Goal: Task Accomplishment & Management: Manage account settings

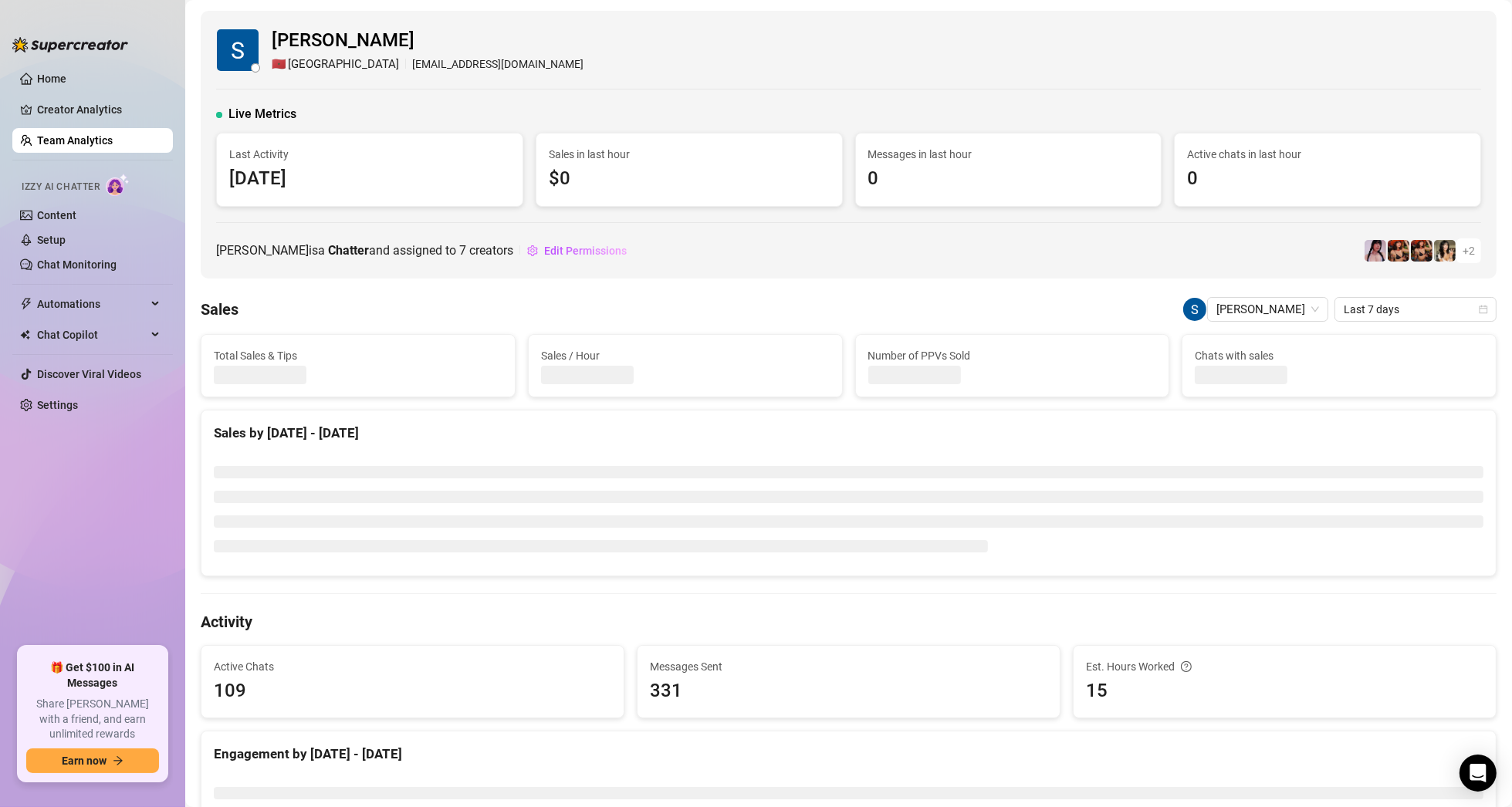
click at [92, 134] on link "Team Analytics" at bounding box center [75, 140] width 76 height 12
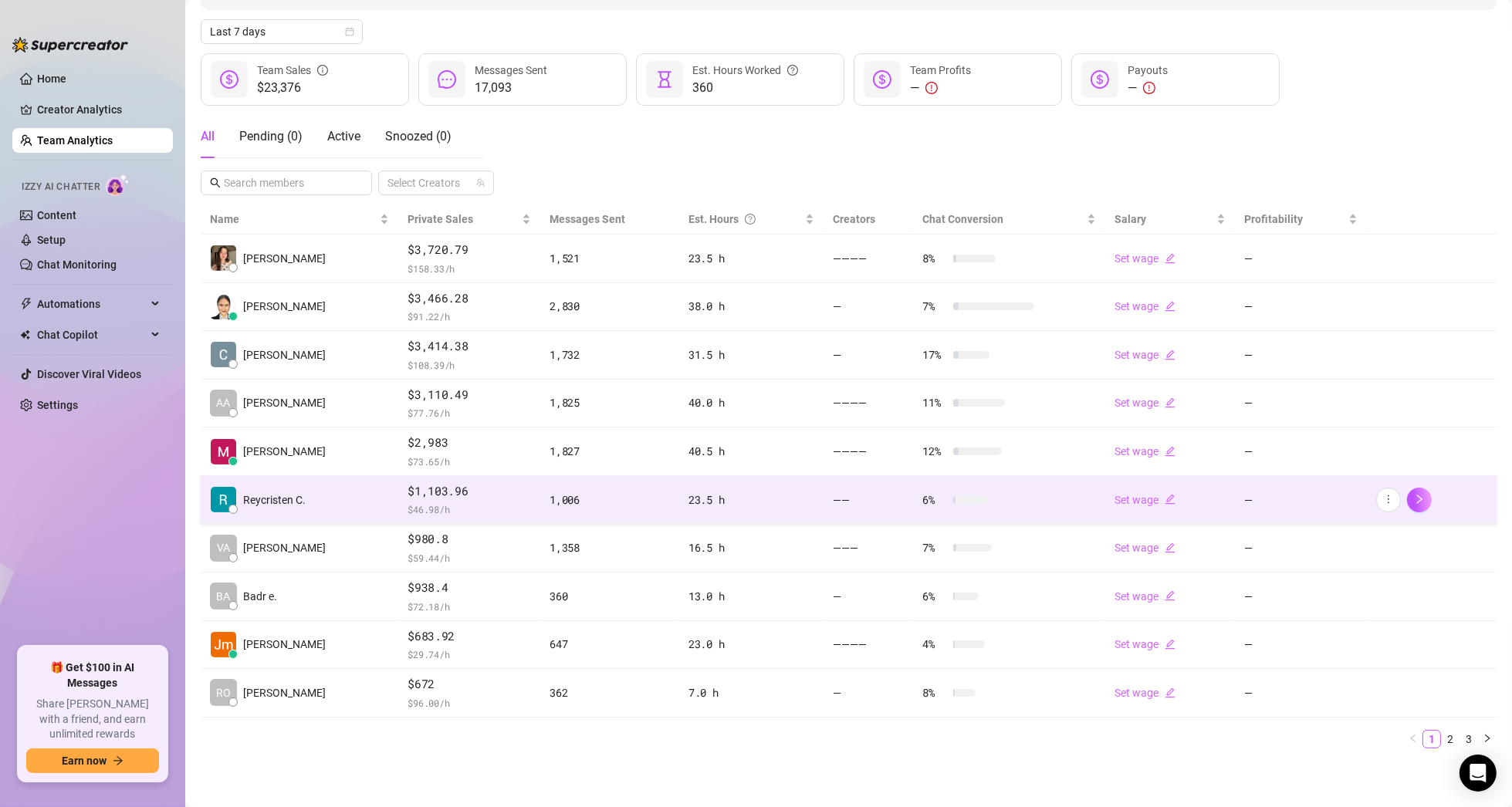
scroll to position [160, 0]
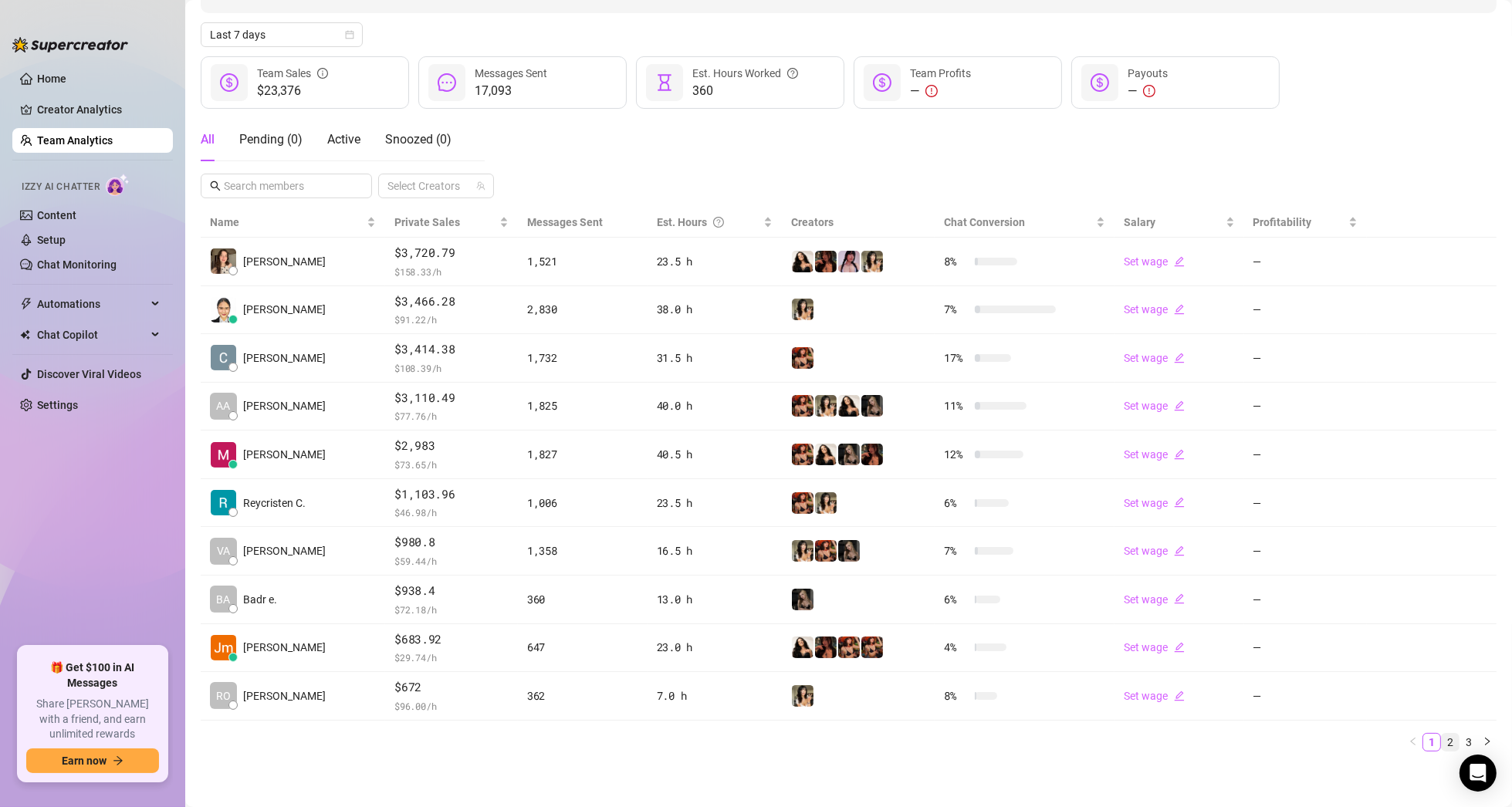
click at [1441, 735] on link "2" at bounding box center [1450, 742] width 17 height 17
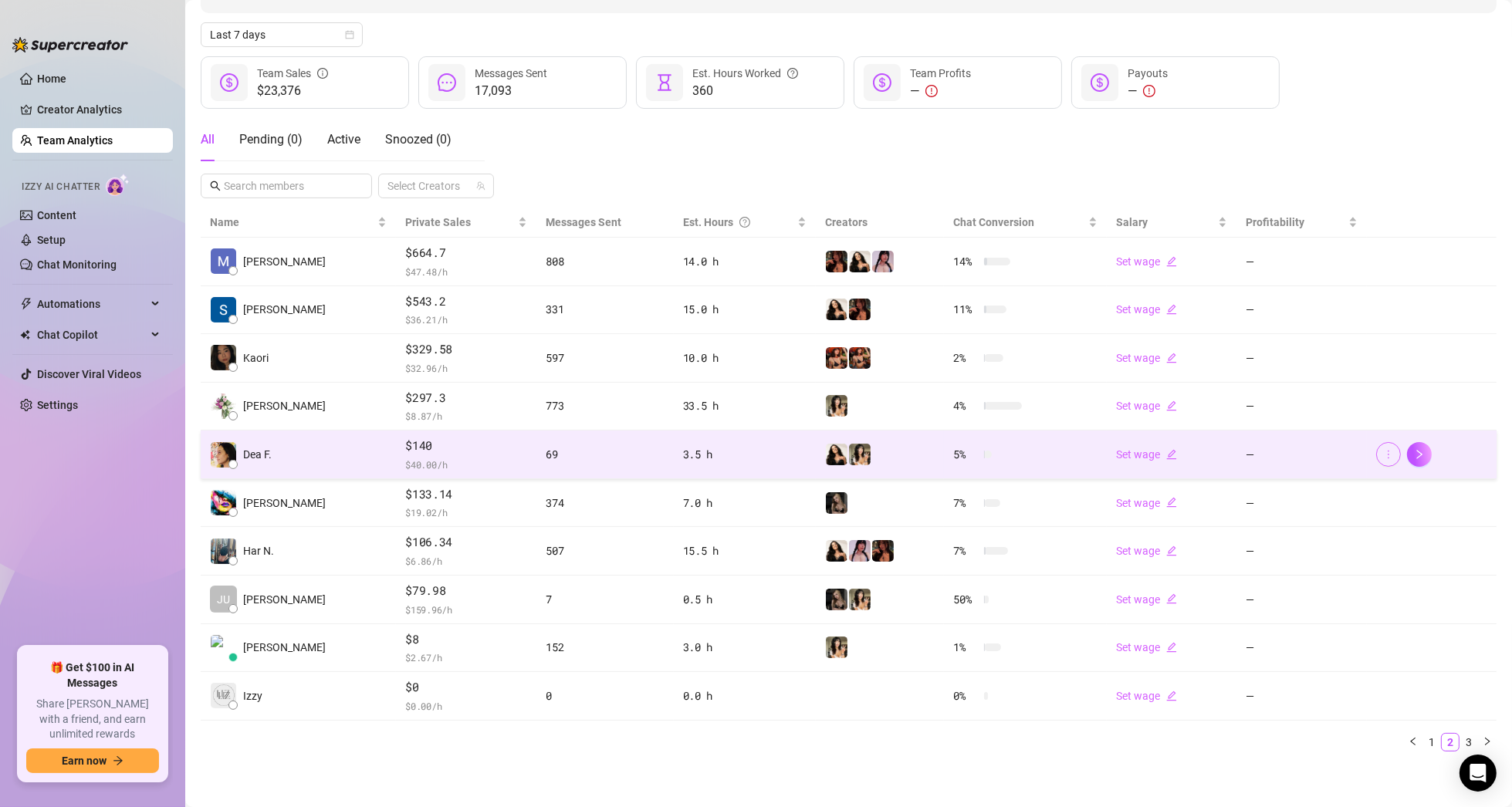
click at [1376, 460] on button "button" at bounding box center [1388, 454] width 25 height 25
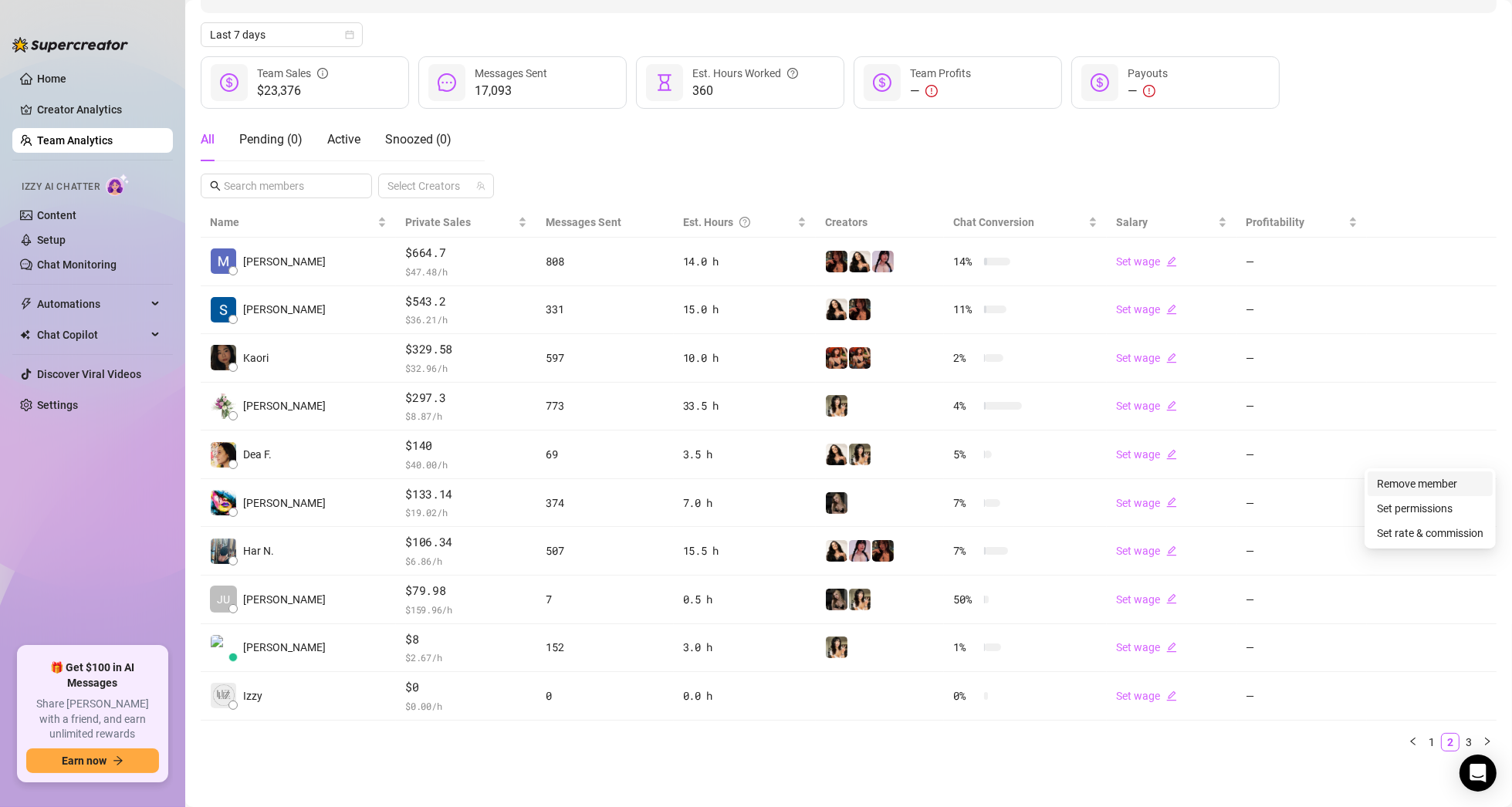
click at [1385, 481] on link "Remove member" at bounding box center [1417, 483] width 80 height 12
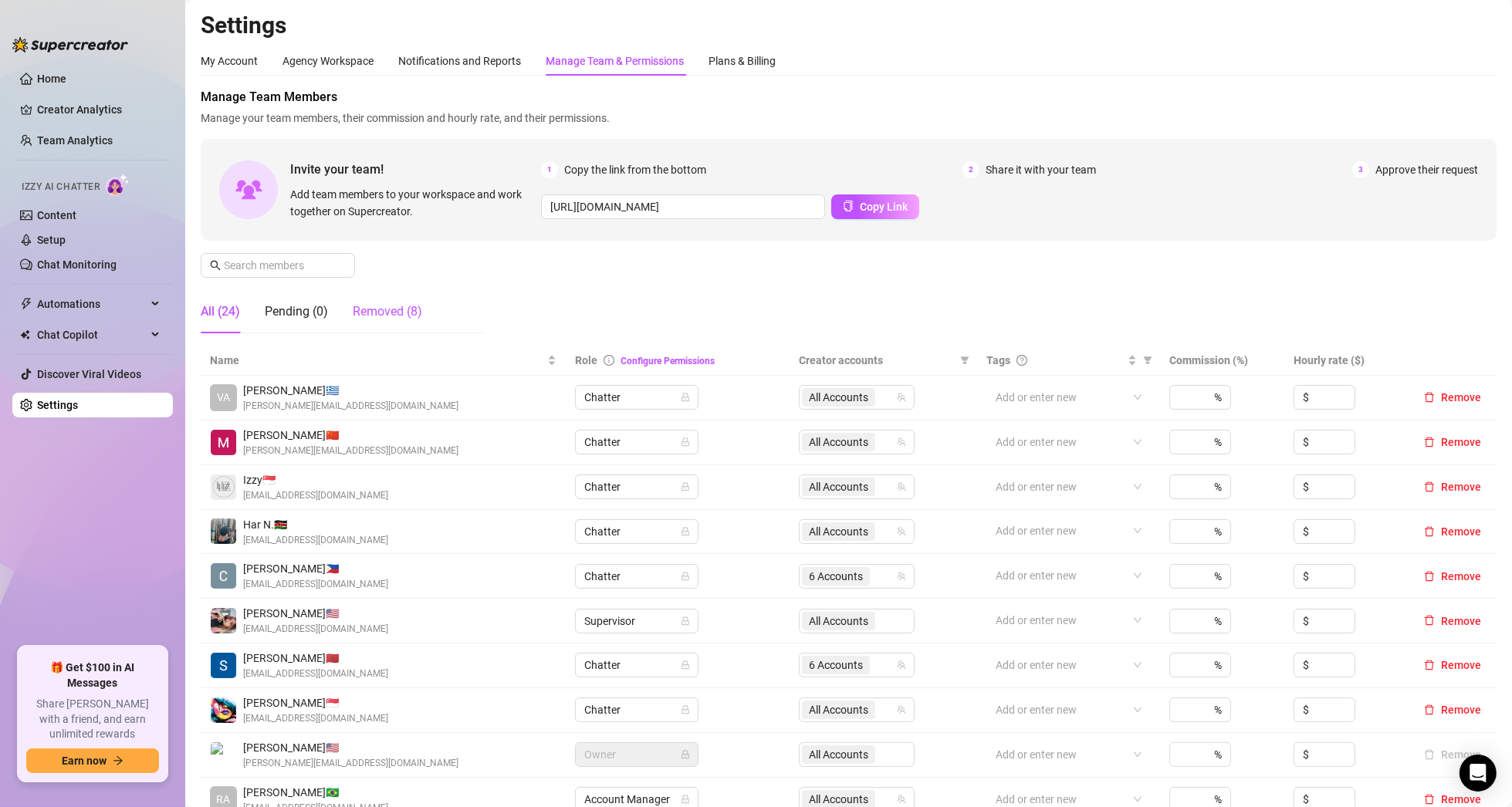
click at [378, 312] on div "Removed (8)" at bounding box center [387, 311] width 70 height 19
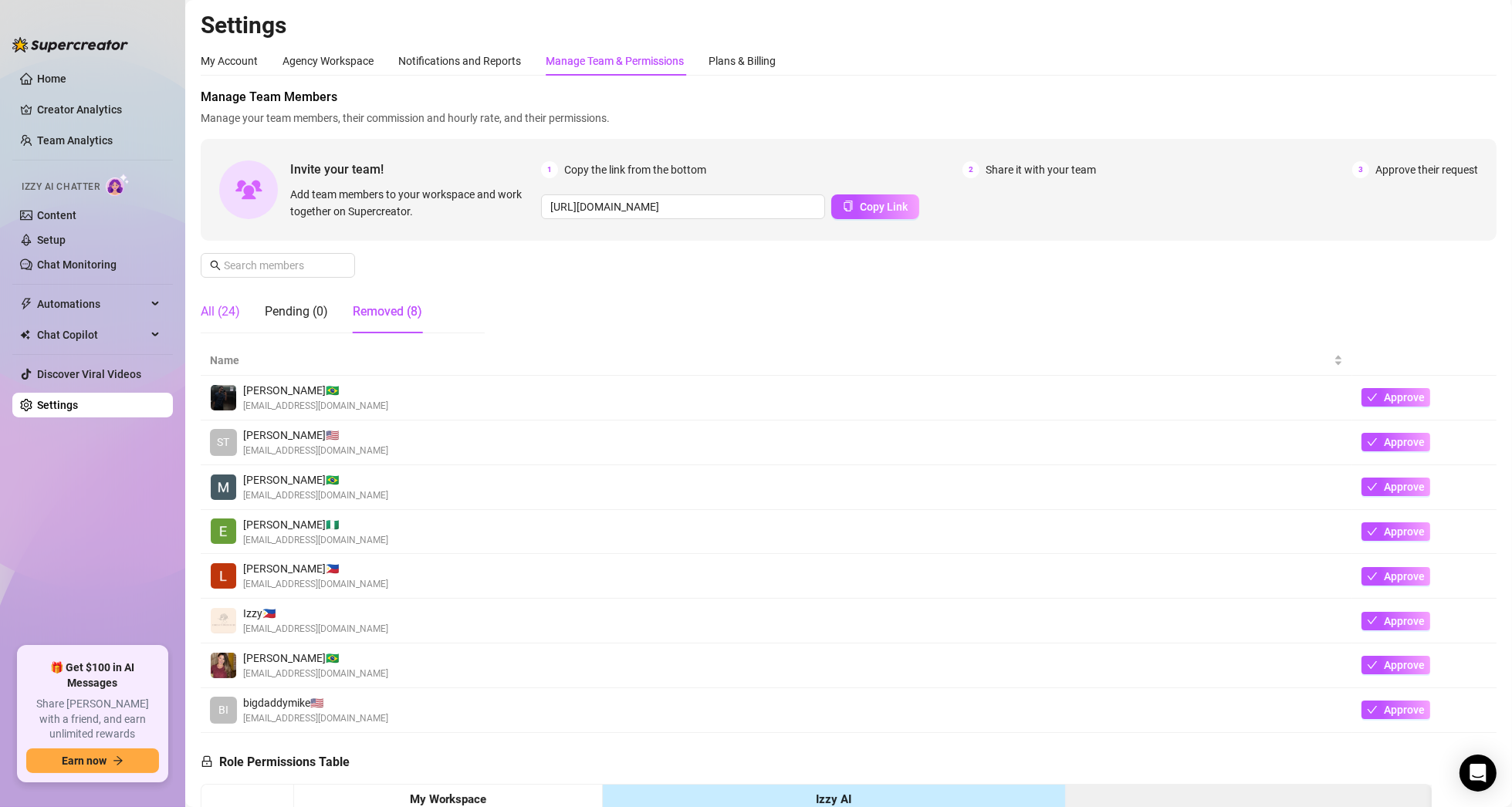
click at [224, 306] on div "All (24)" at bounding box center [220, 311] width 40 height 19
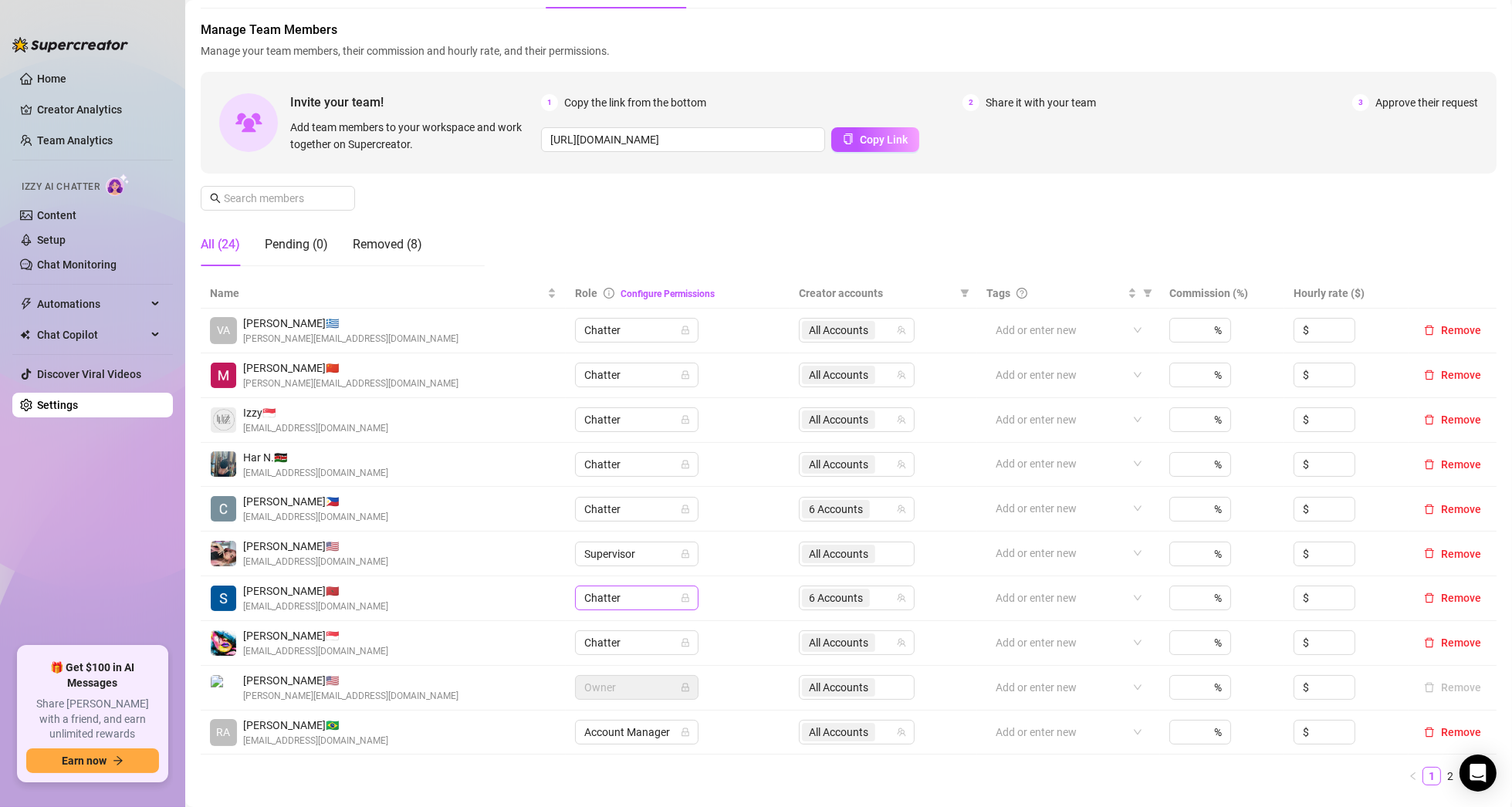
scroll to position [309, 0]
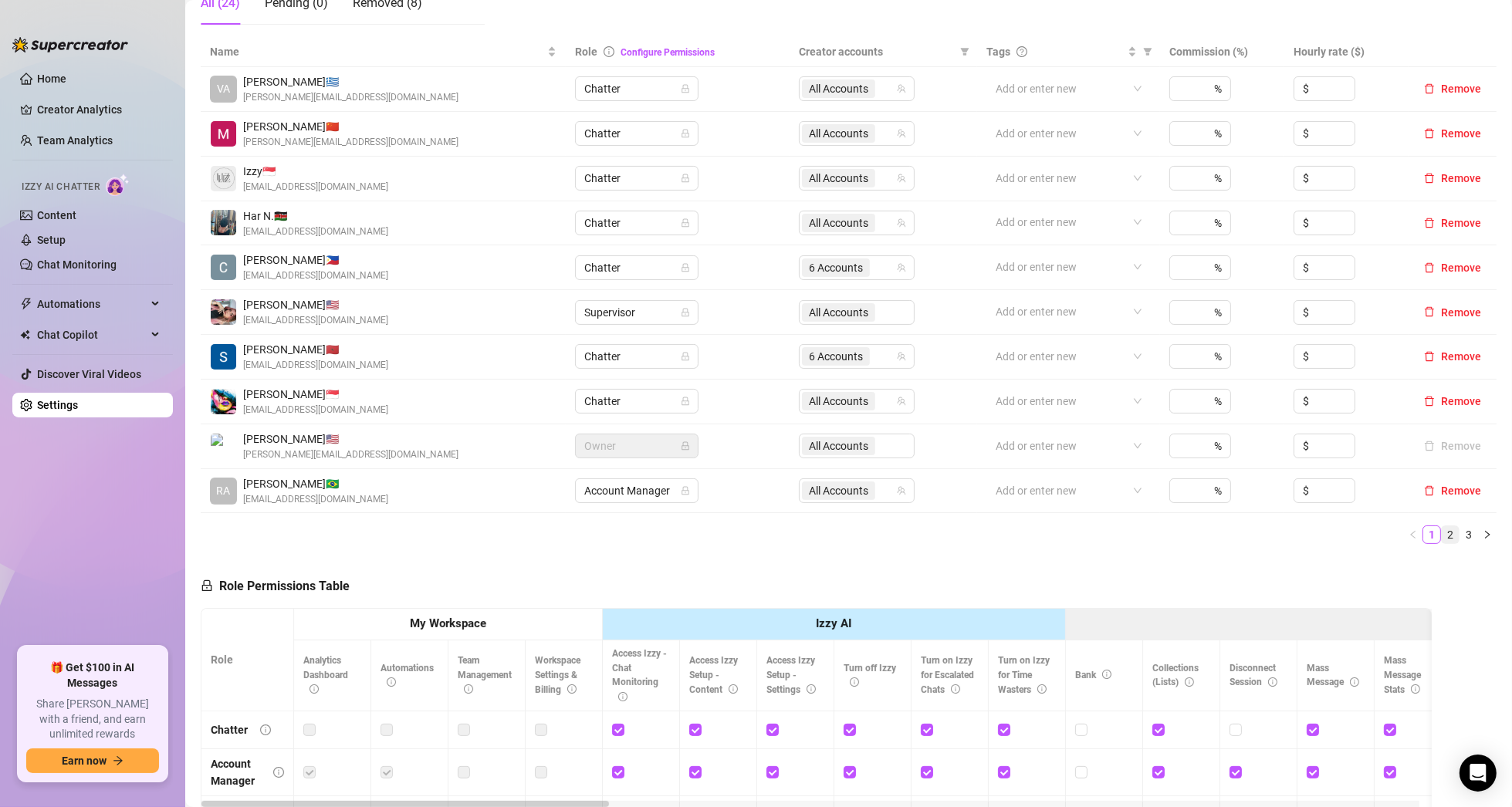
click at [1441, 534] on link "2" at bounding box center [1450, 534] width 17 height 17
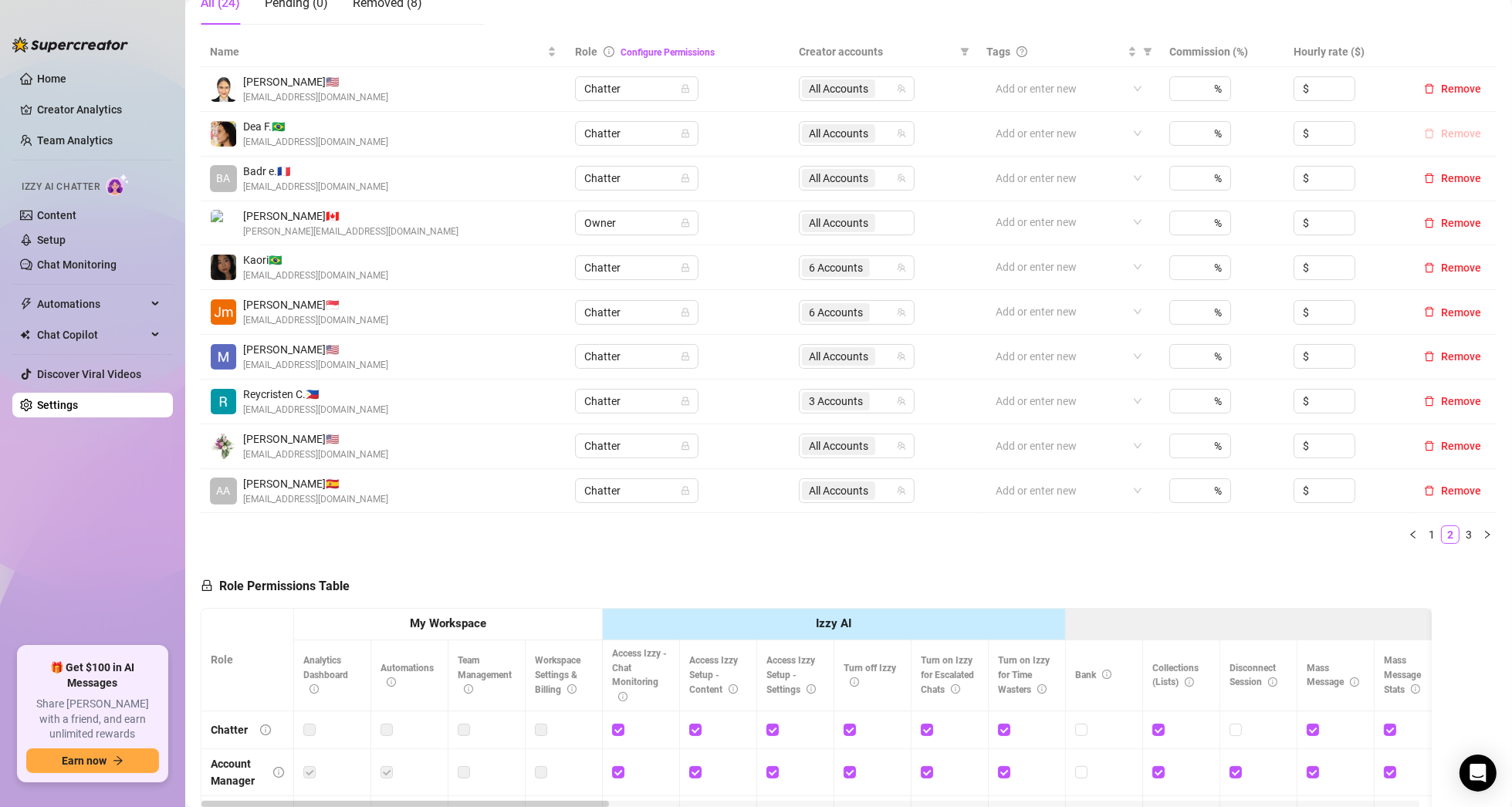
click at [1441, 132] on span "Remove" at bounding box center [1461, 133] width 40 height 12
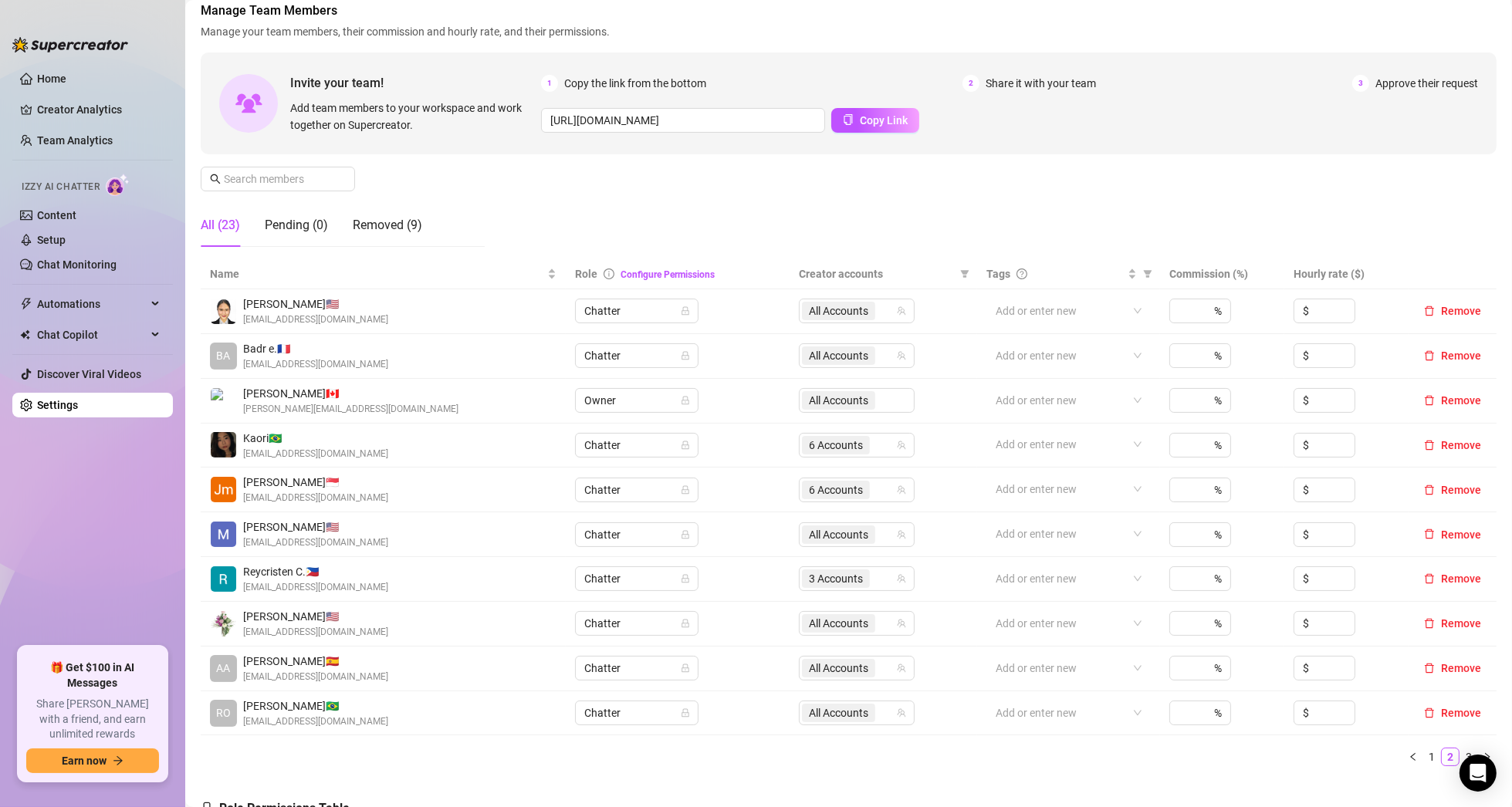
scroll to position [77, 0]
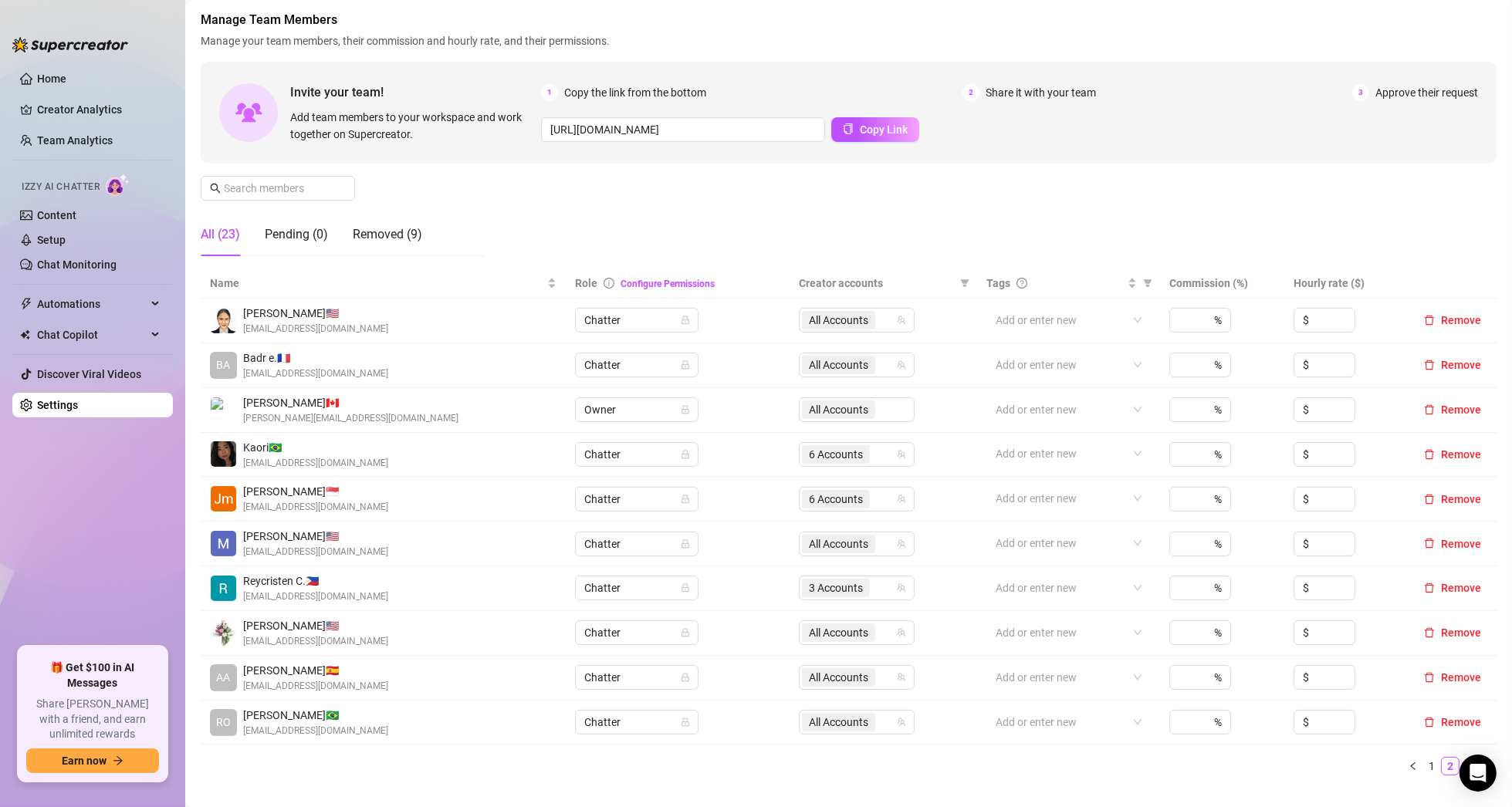
click at [994, 223] on div "Manage Team Members Manage your team members, their commission and hourly rate,…" at bounding box center [848, 139] width 1296 height 258
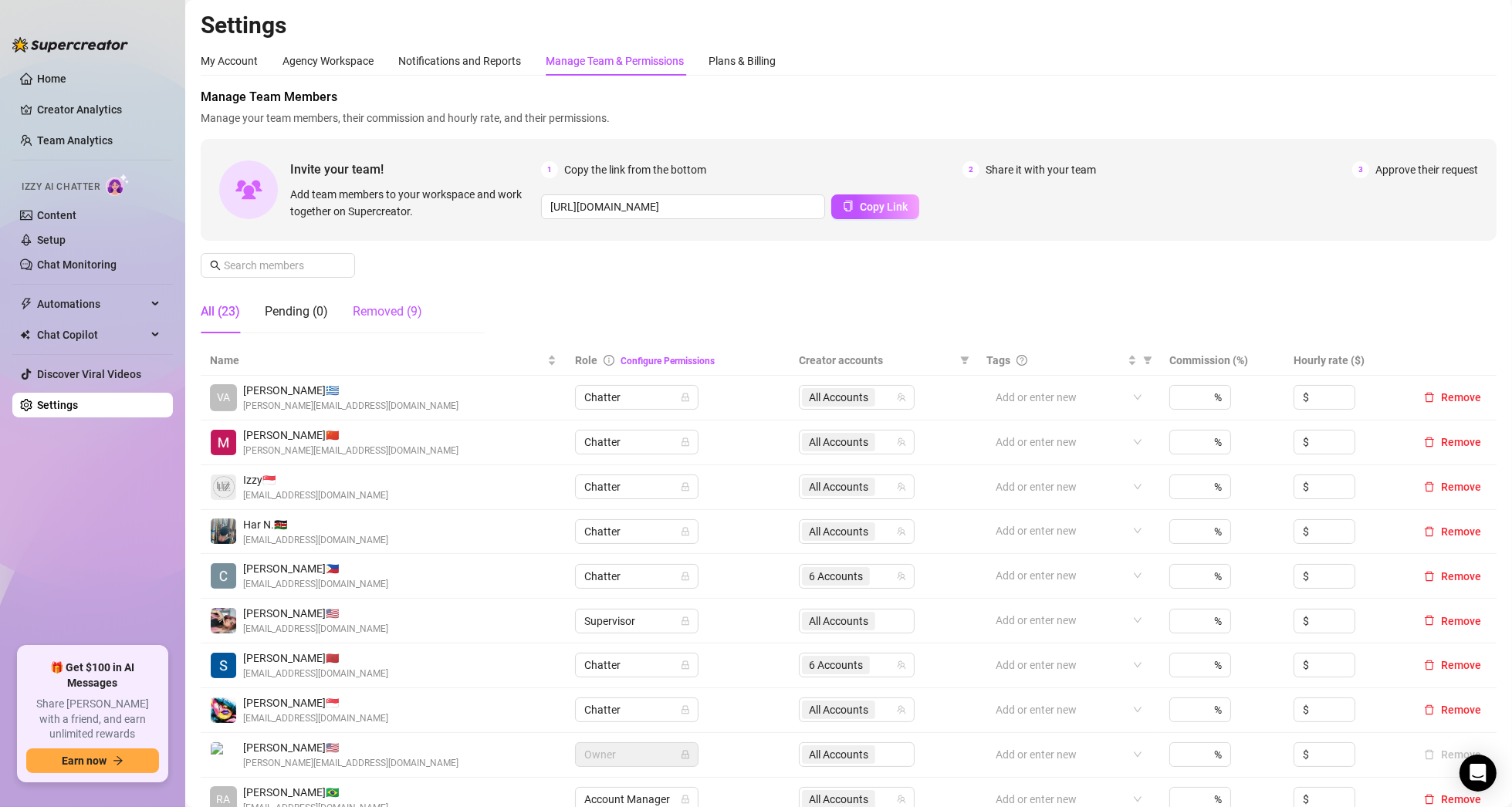
click at [395, 309] on div "Removed (9)" at bounding box center [387, 311] width 70 height 19
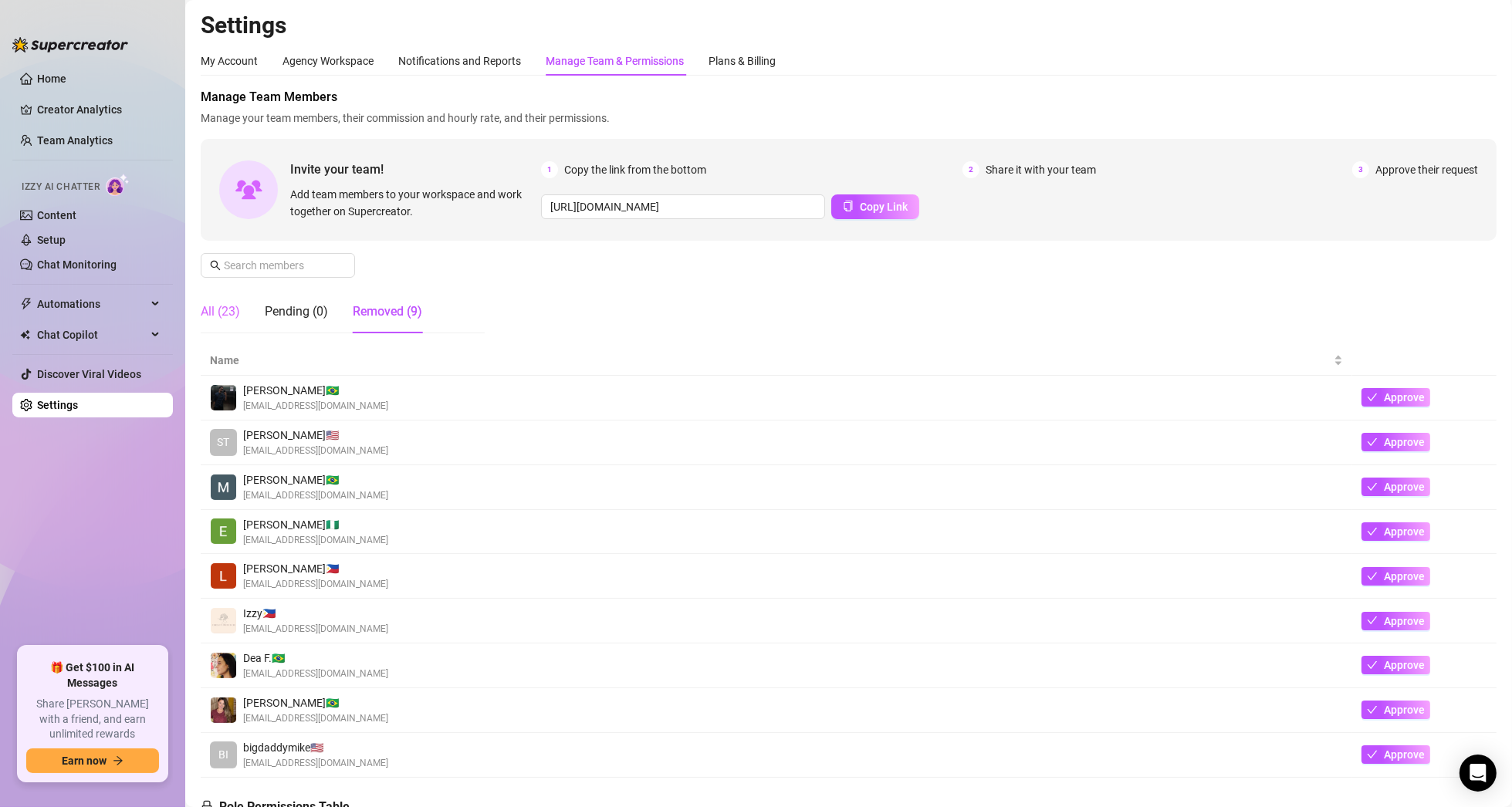
click at [208, 321] on div "All (23)" at bounding box center [220, 311] width 40 height 43
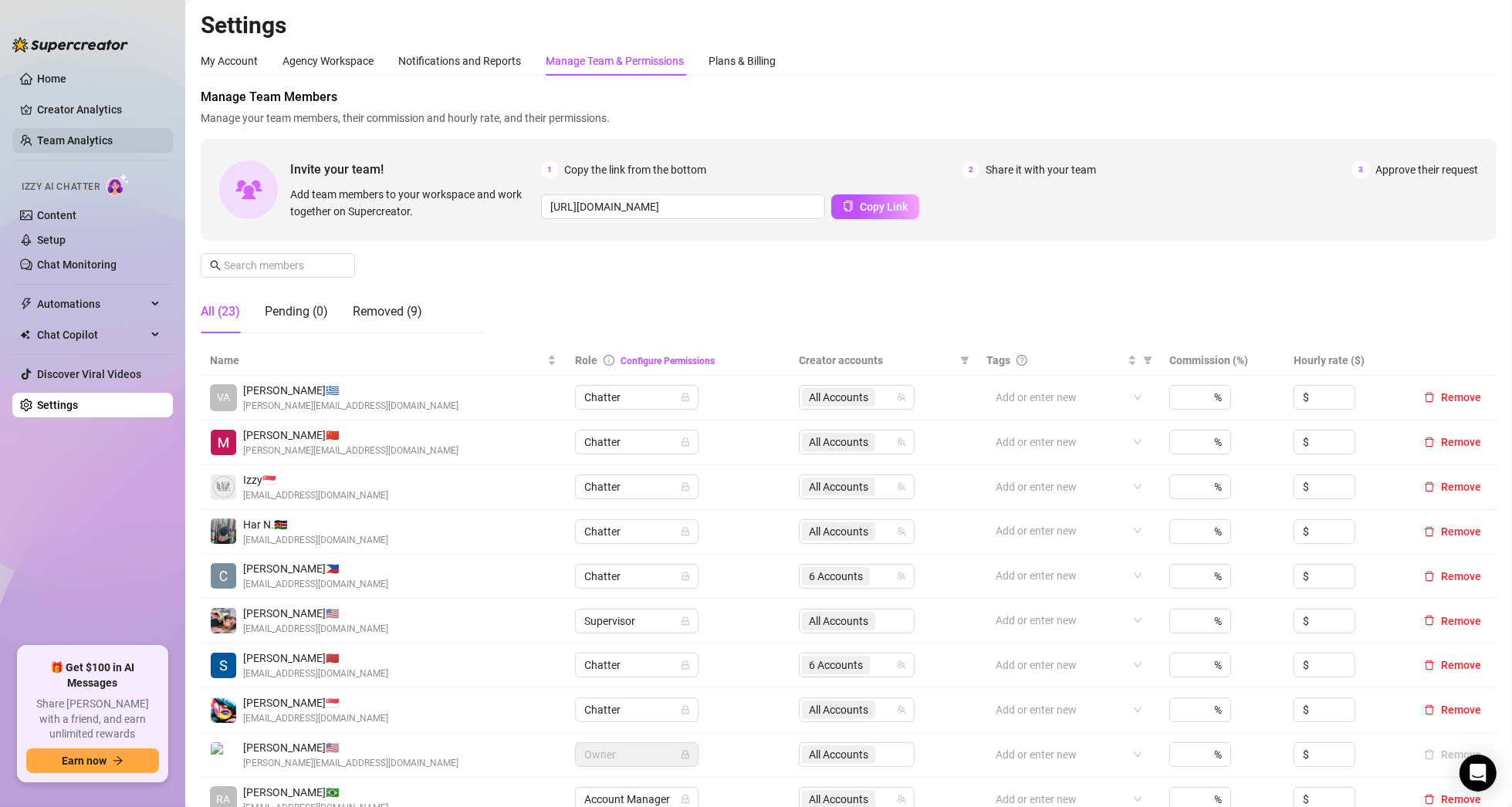
click at [76, 137] on link "Team Analytics" at bounding box center [75, 140] width 76 height 12
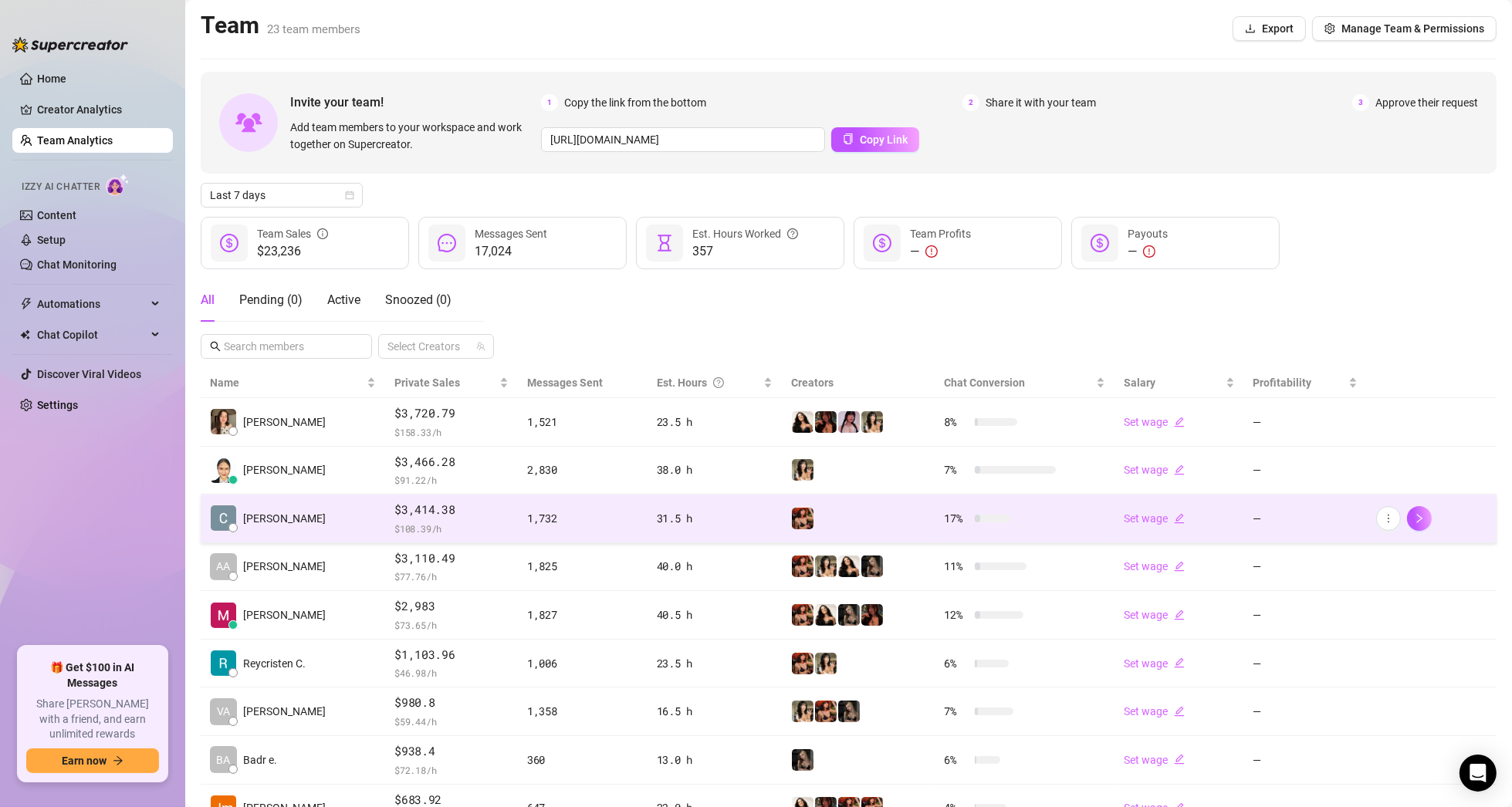
scroll to position [77, 0]
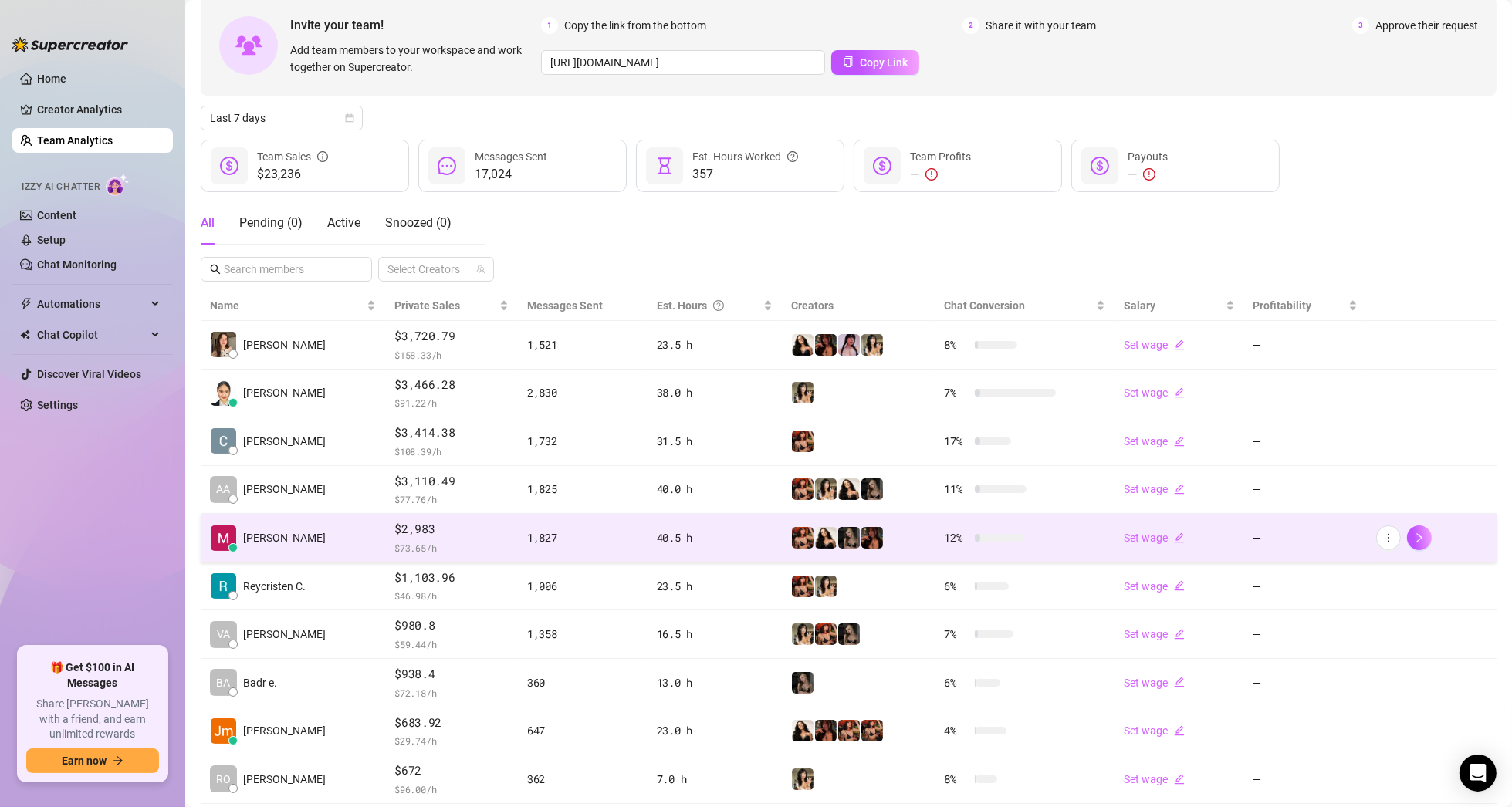
click at [256, 533] on span "[PERSON_NAME]" at bounding box center [283, 538] width 82 height 17
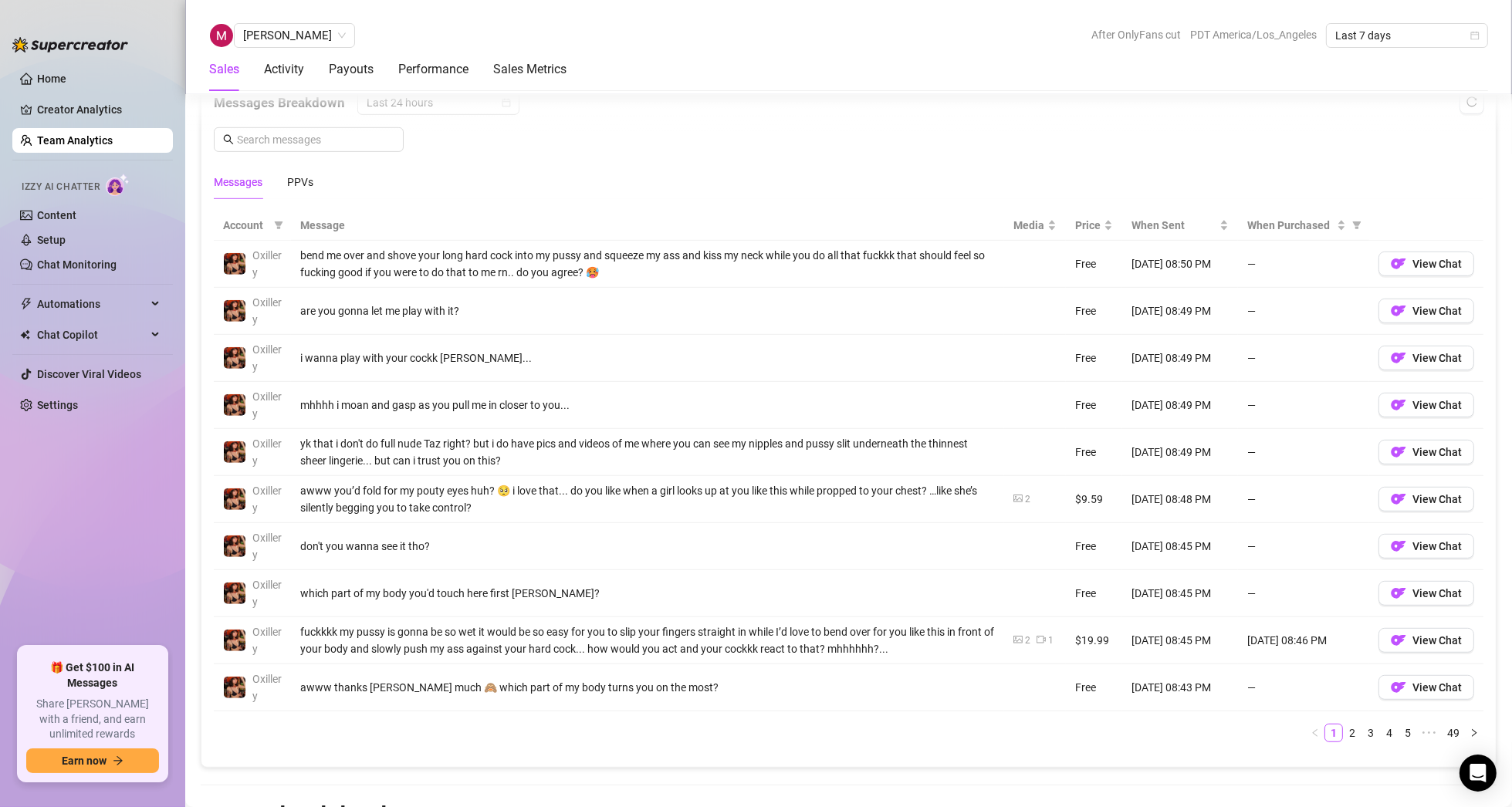
scroll to position [1013, 0]
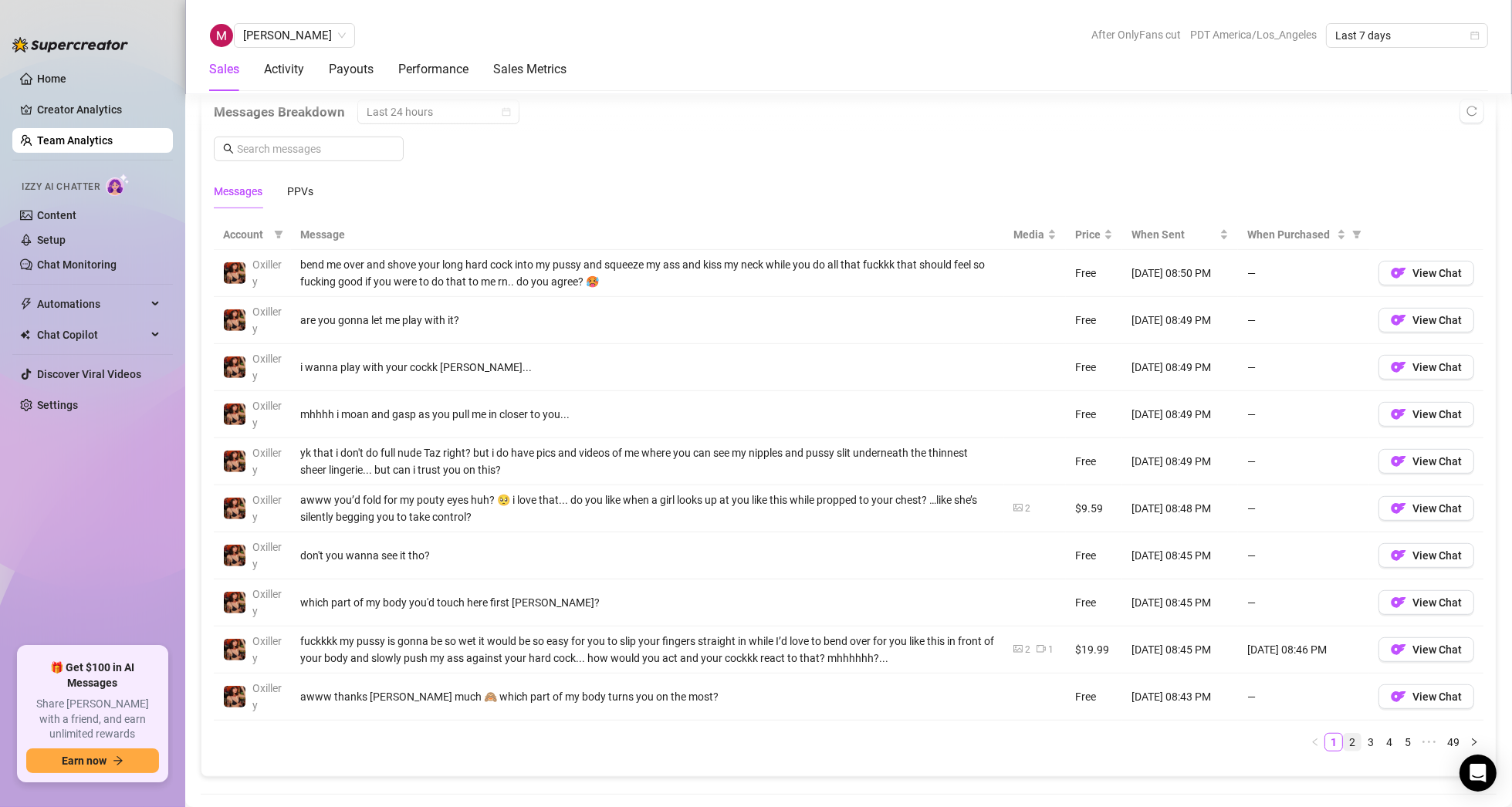
click at [1344, 736] on link "2" at bounding box center [1352, 742] width 17 height 17
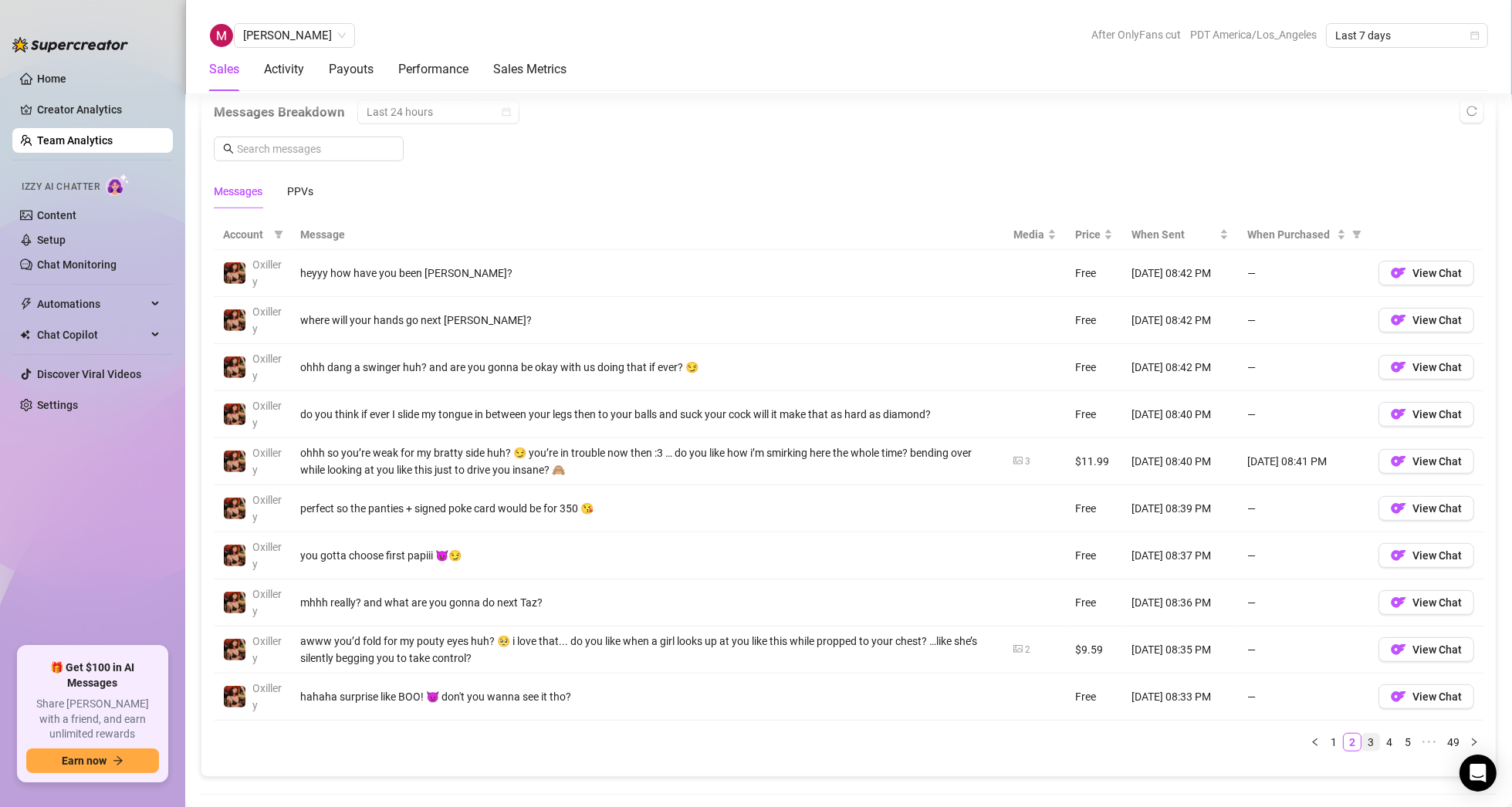
click at [1362, 735] on link "3" at bounding box center [1370, 742] width 17 height 17
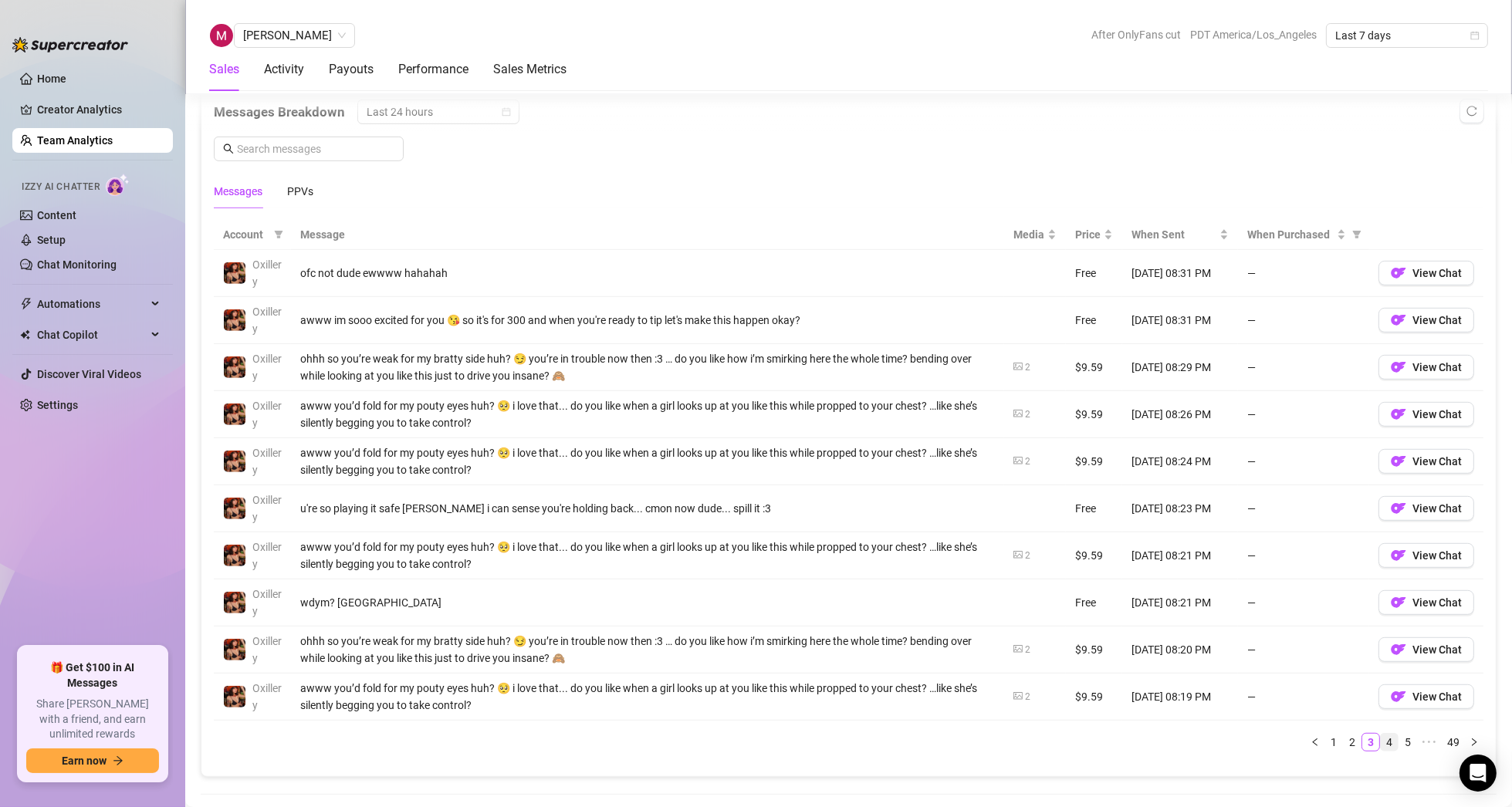
click at [1381, 736] on link "4" at bounding box center [1389, 742] width 17 height 17
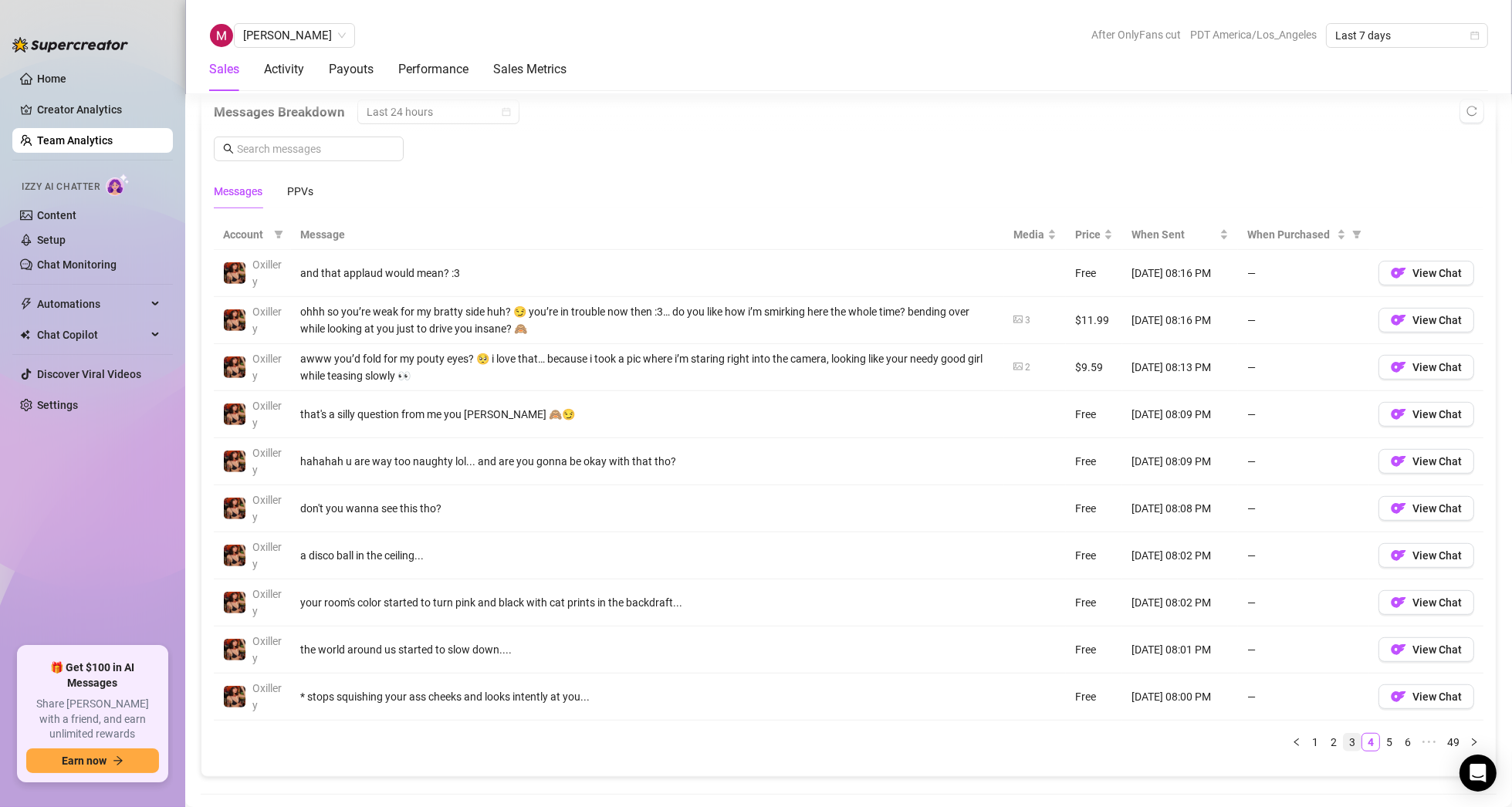
click at [1345, 736] on link "3" at bounding box center [1352, 742] width 17 height 17
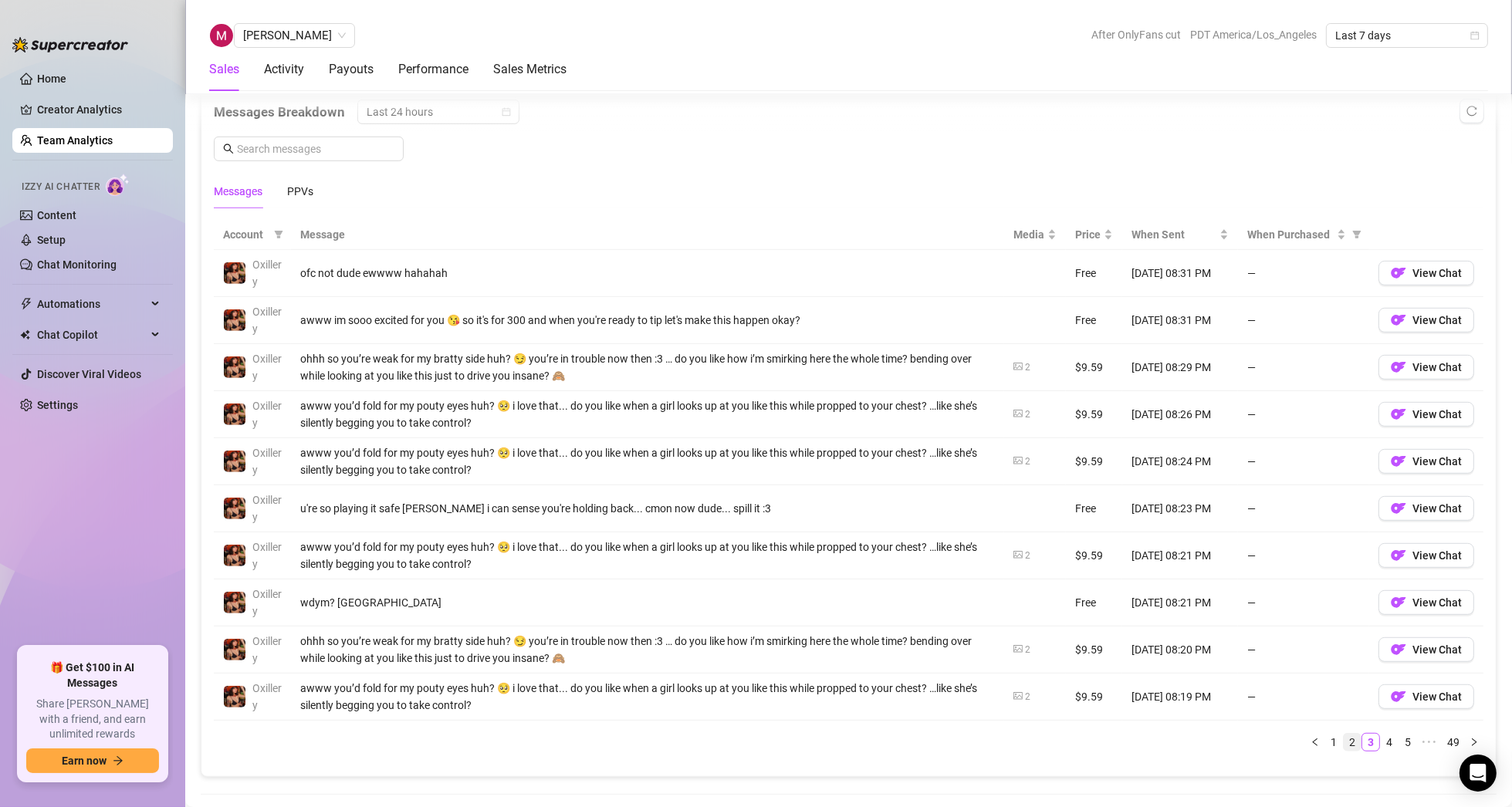
click at [1344, 737] on link "2" at bounding box center [1352, 742] width 17 height 17
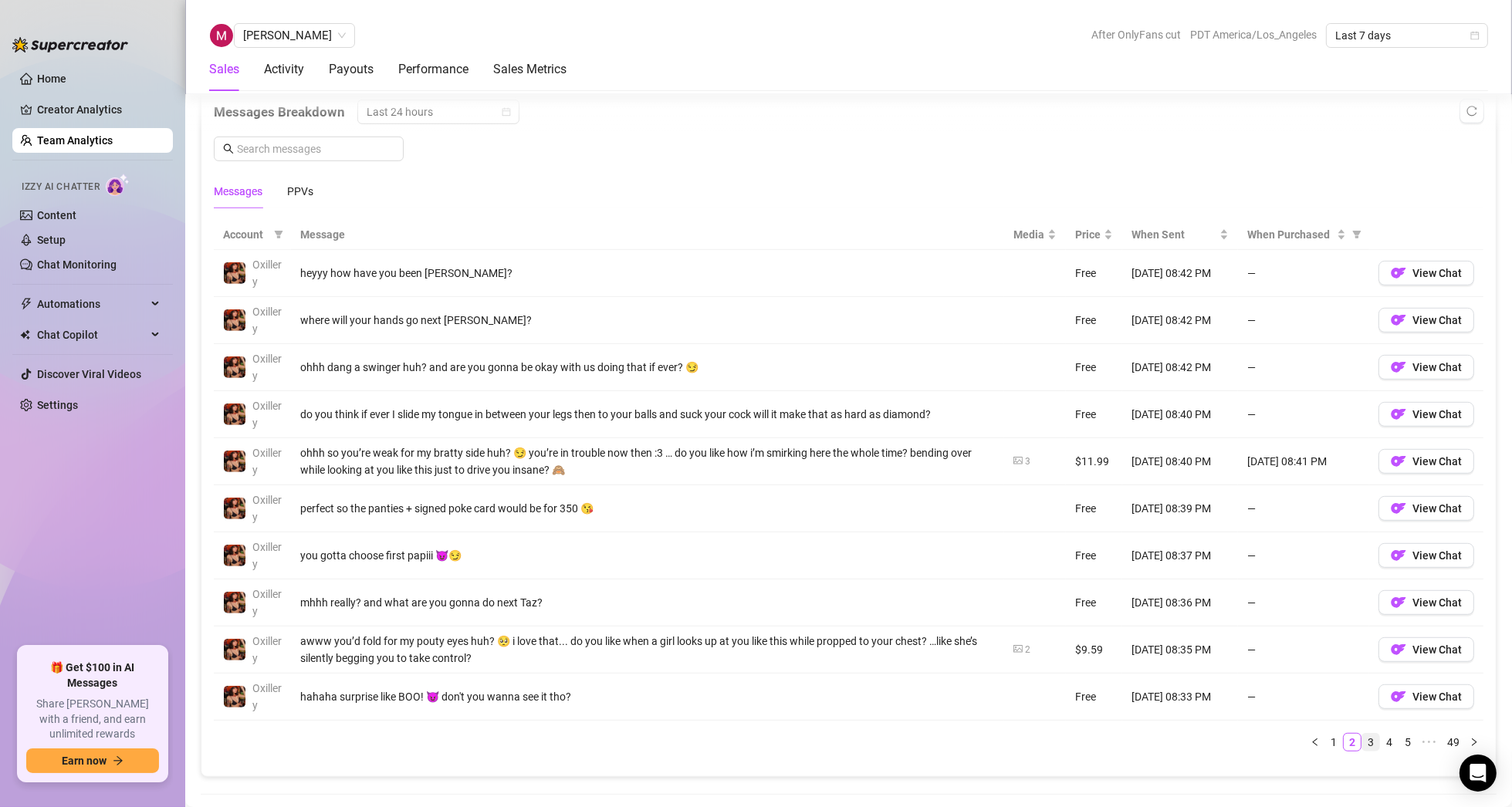
click at [1362, 736] on link "3" at bounding box center [1370, 742] width 17 height 17
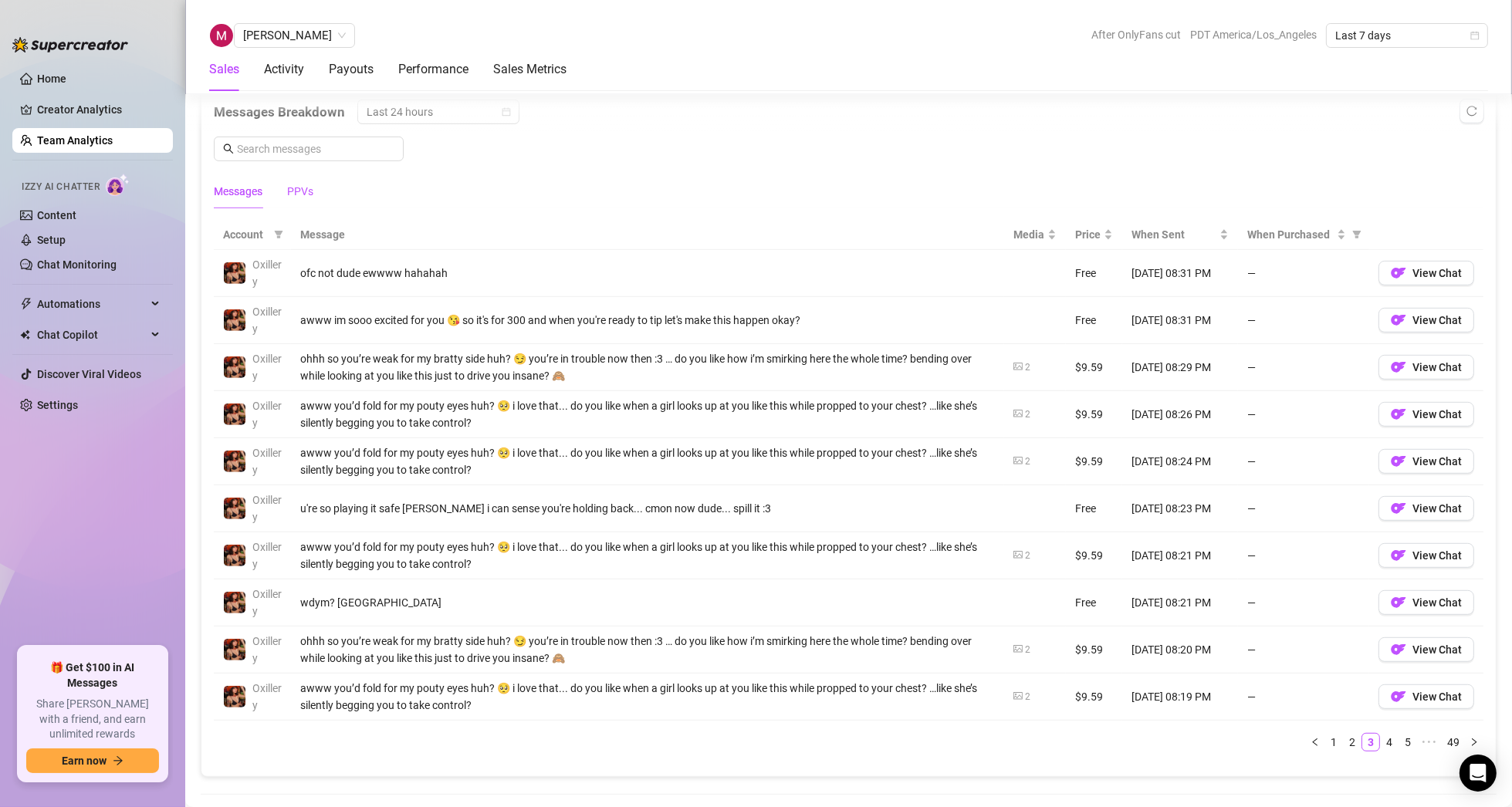
click at [300, 183] on div "PPVs" at bounding box center [300, 192] width 26 height 17
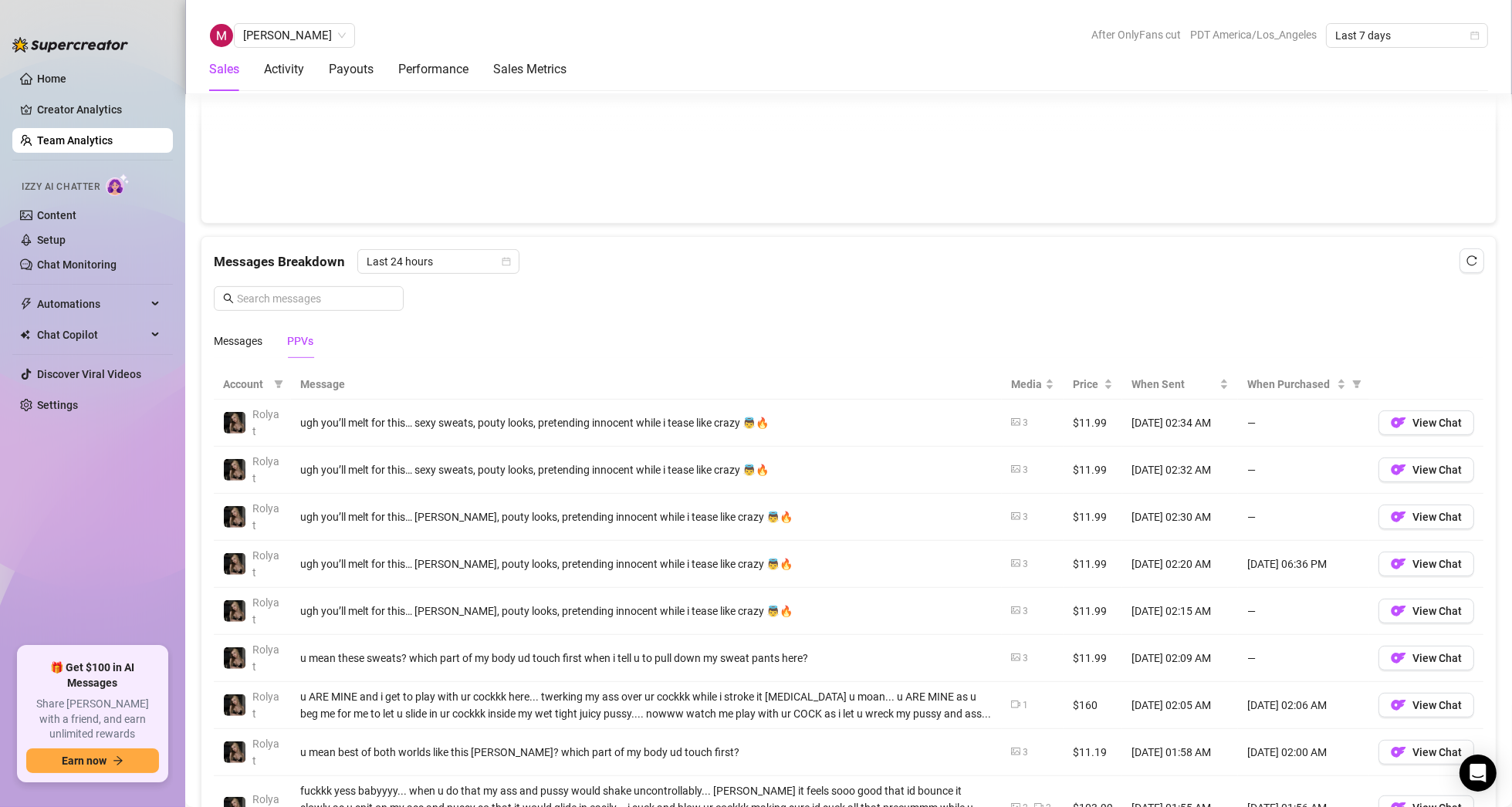
scroll to position [782, 0]
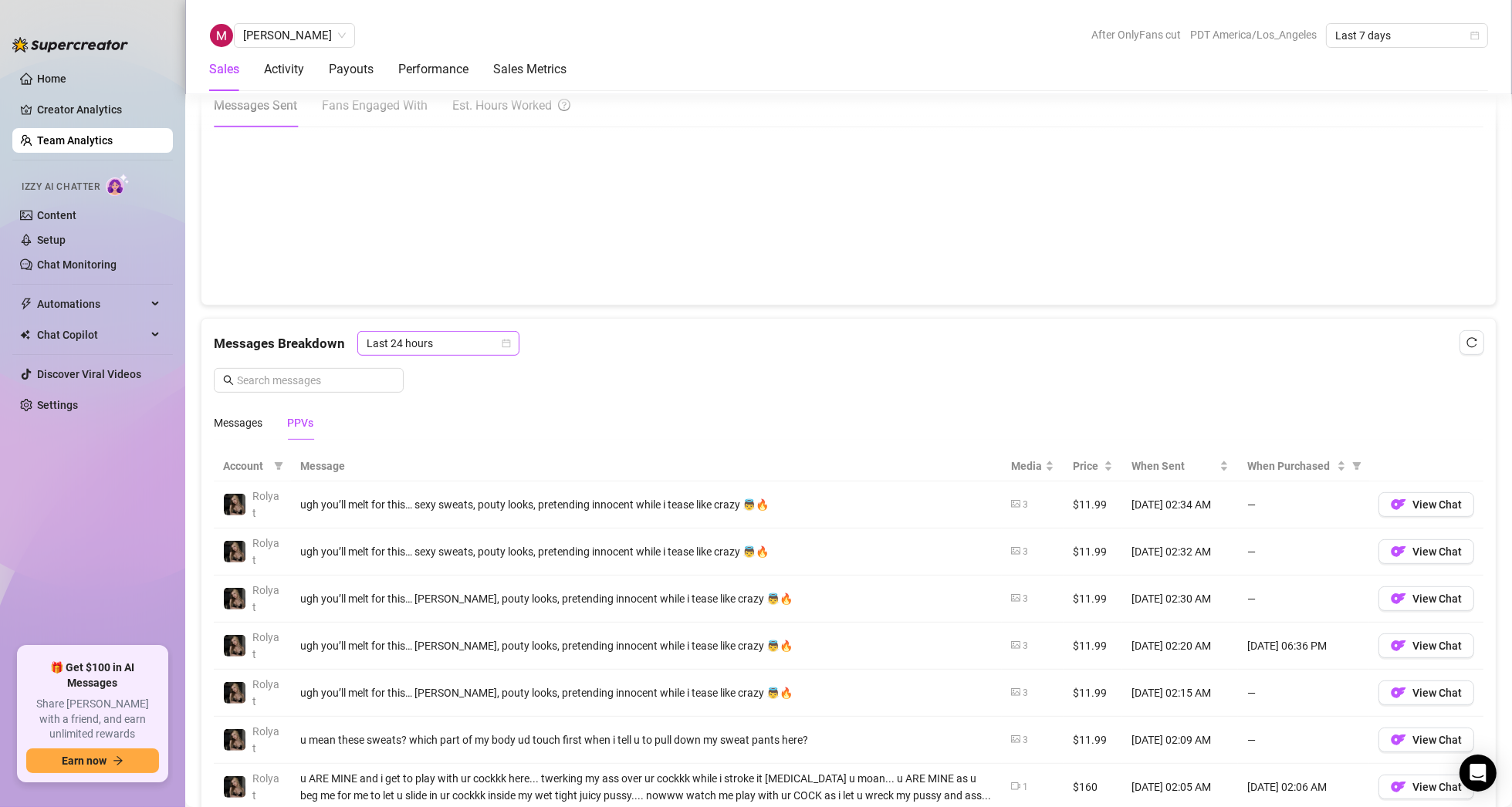
click at [433, 331] on span "Last 24 hours" at bounding box center [438, 343] width 144 height 24
click at [423, 374] on div "Last 24 hours" at bounding box center [436, 372] width 137 height 17
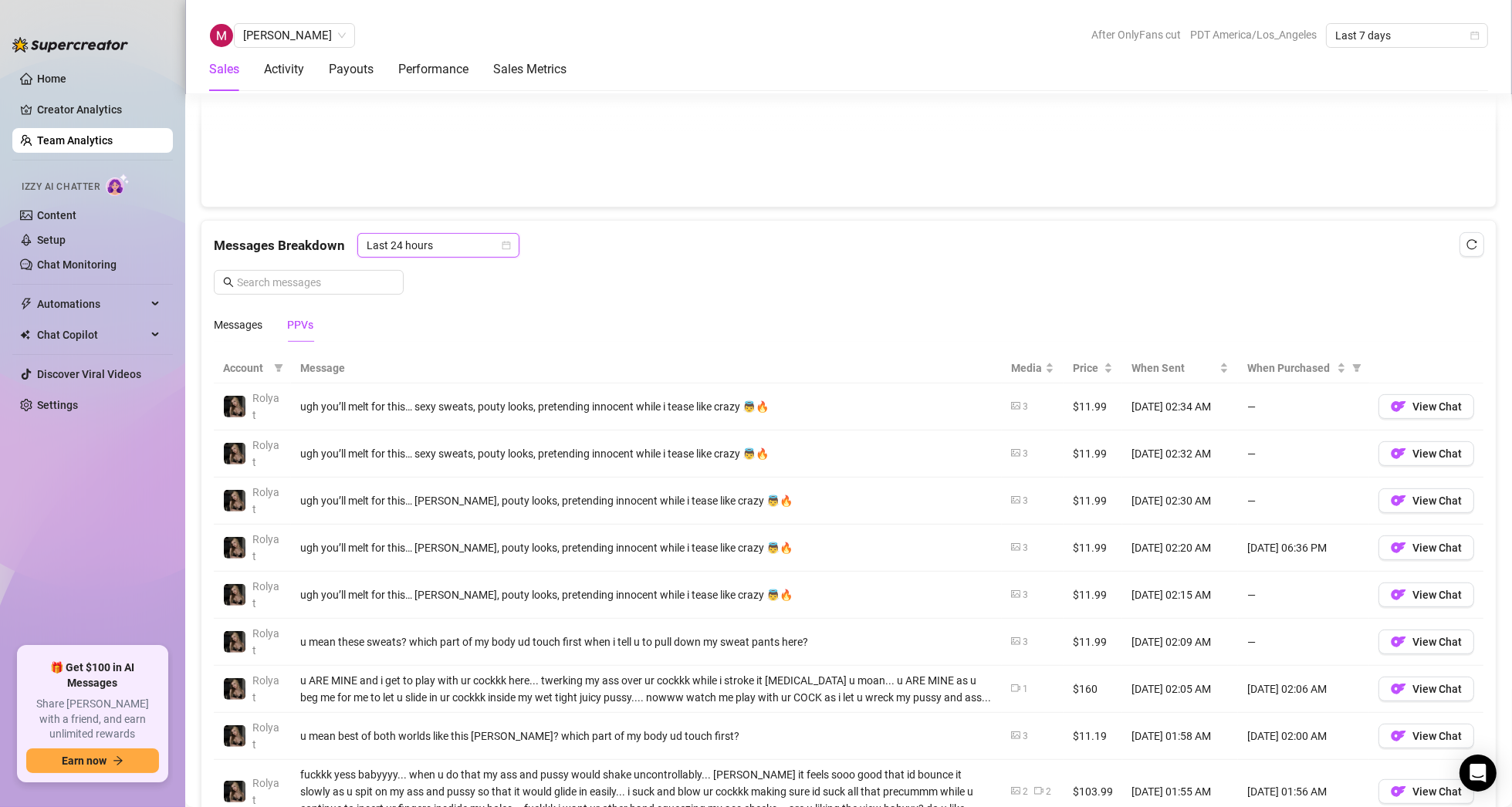
scroll to position [1013, 0]
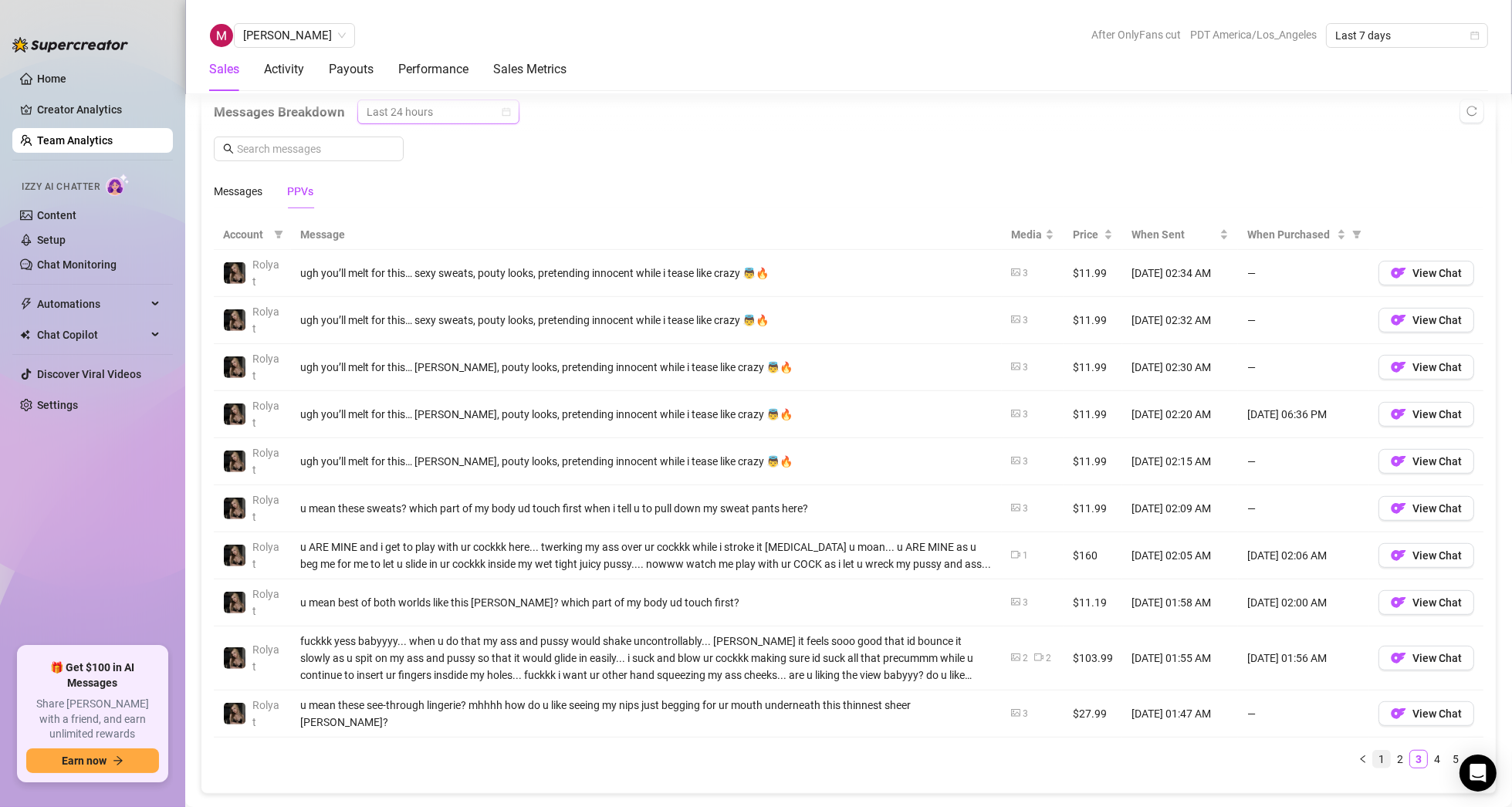
click at [1373, 753] on link "1" at bounding box center [1382, 759] width 17 height 17
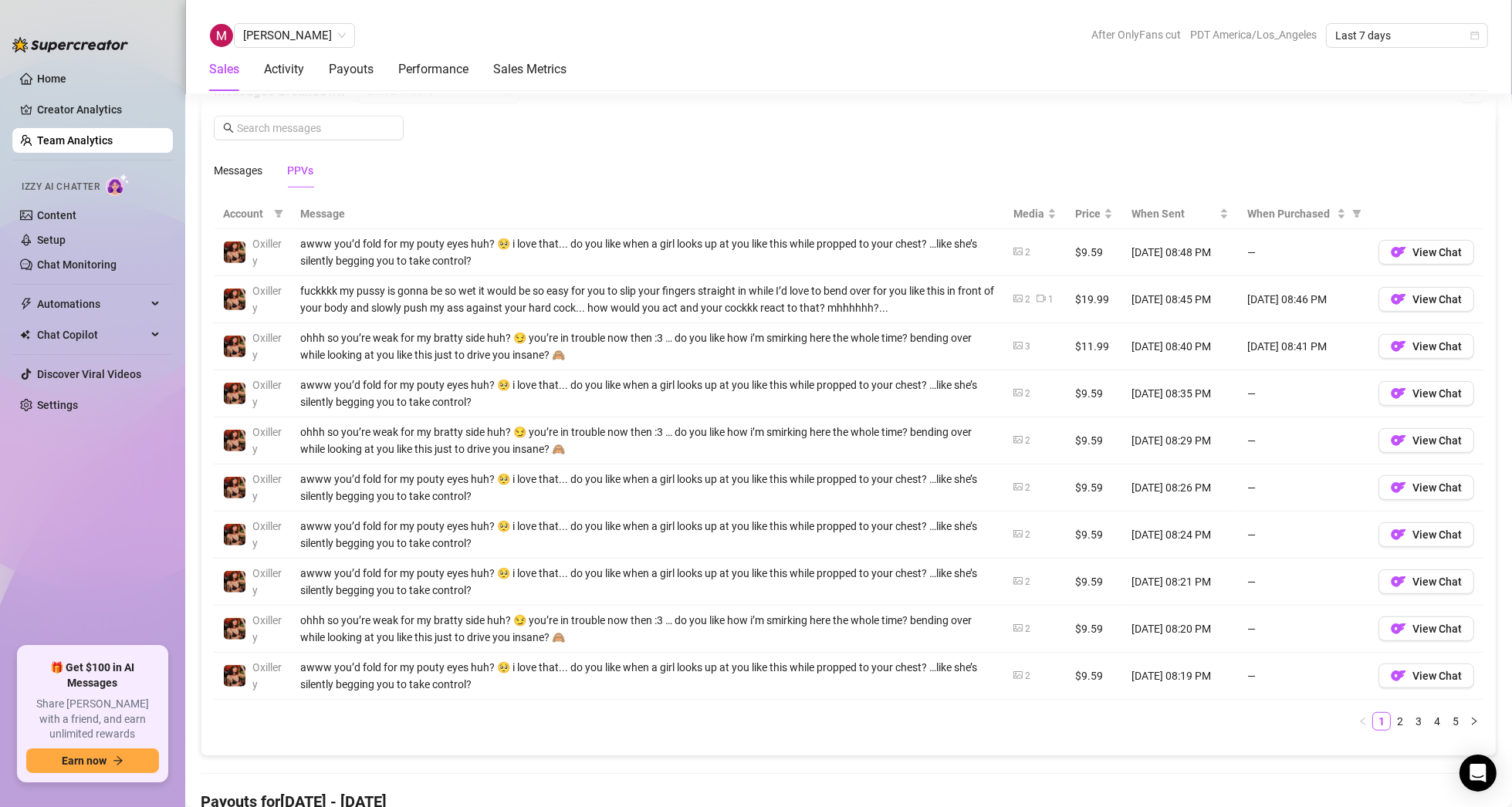
scroll to position [1090, 0]
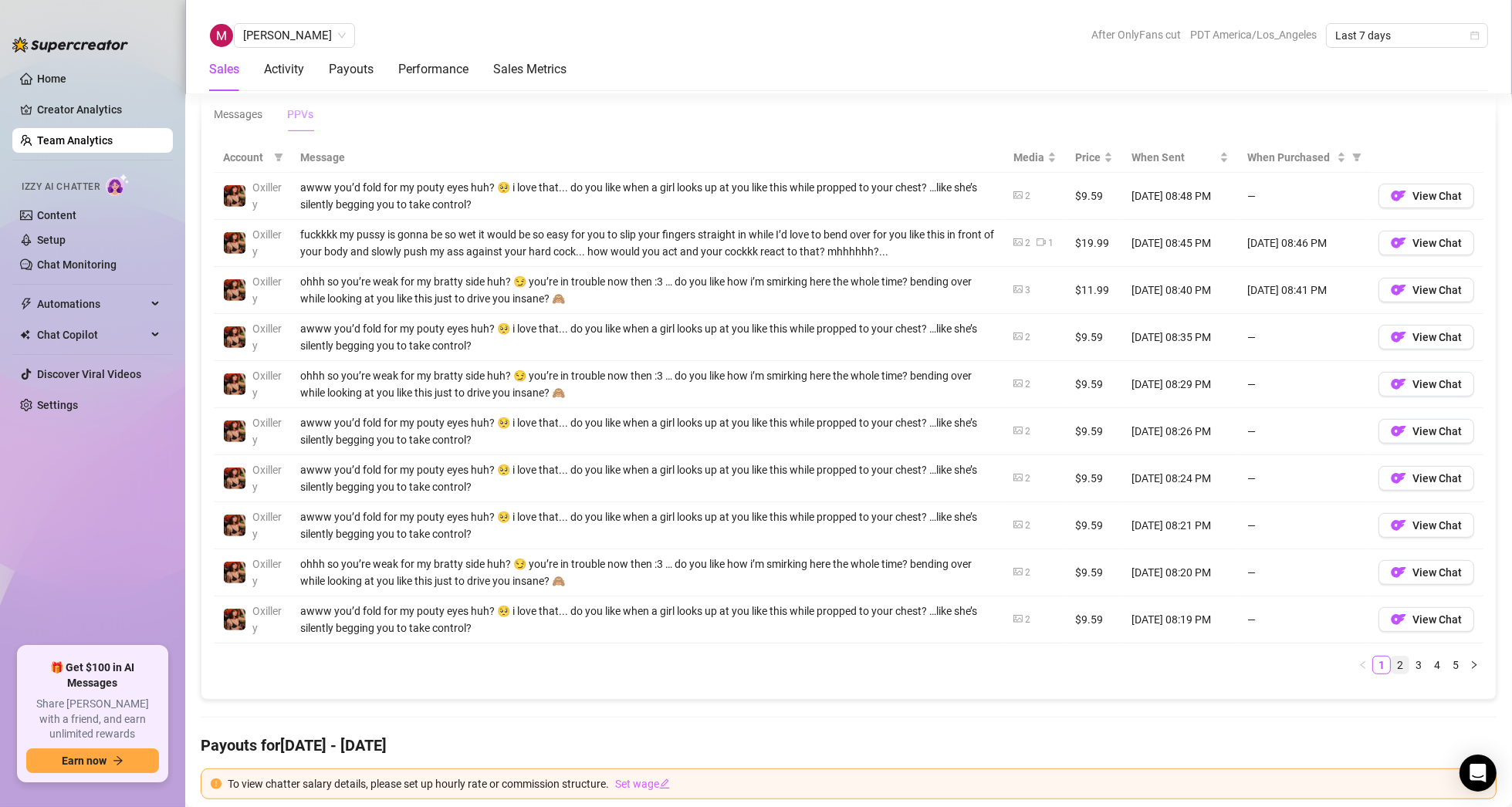
click at [1391, 658] on link "2" at bounding box center [1400, 664] width 17 height 17
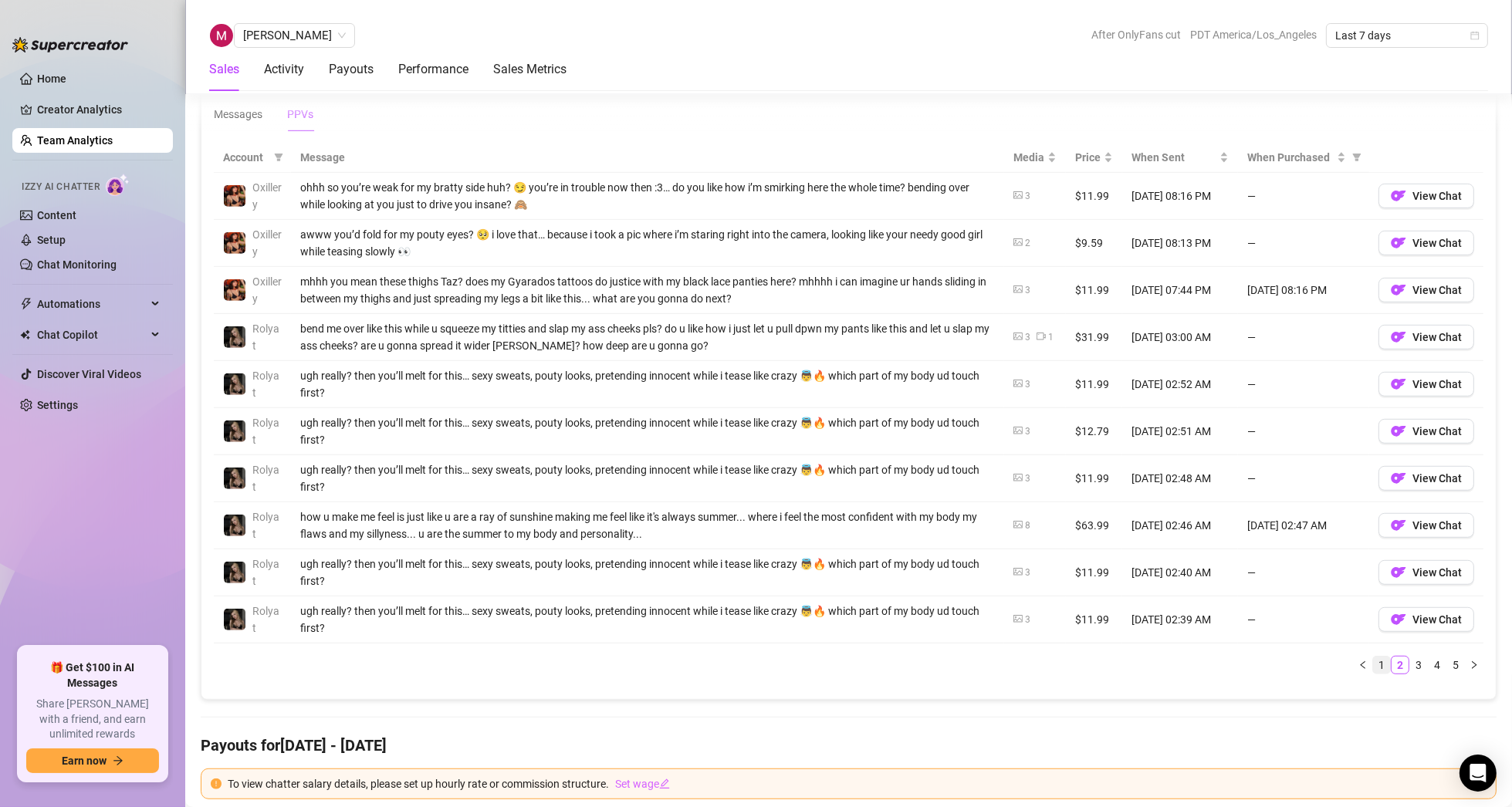
click at [1373, 656] on link "1" at bounding box center [1382, 664] width 17 height 17
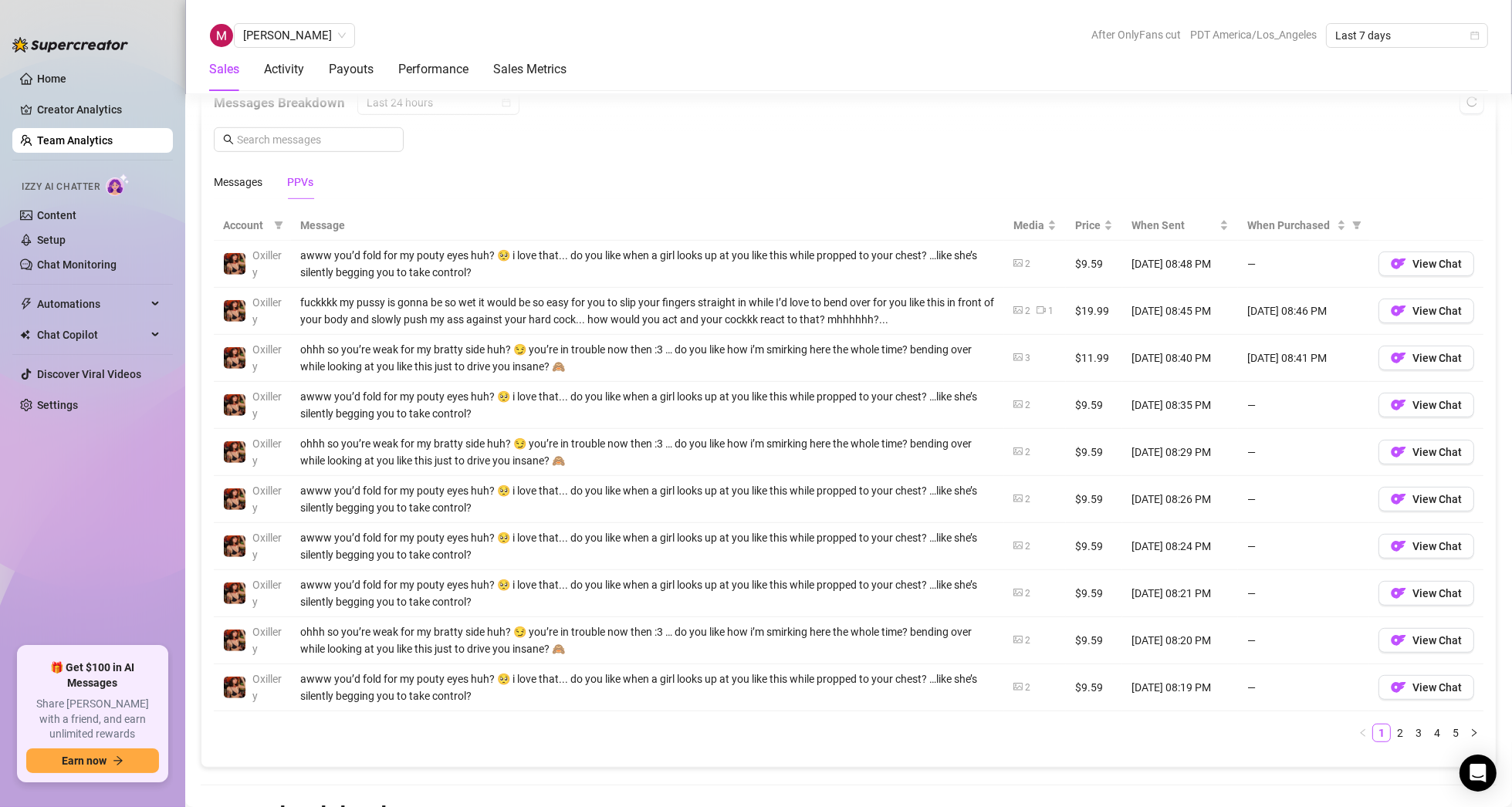
scroll to position [1013, 0]
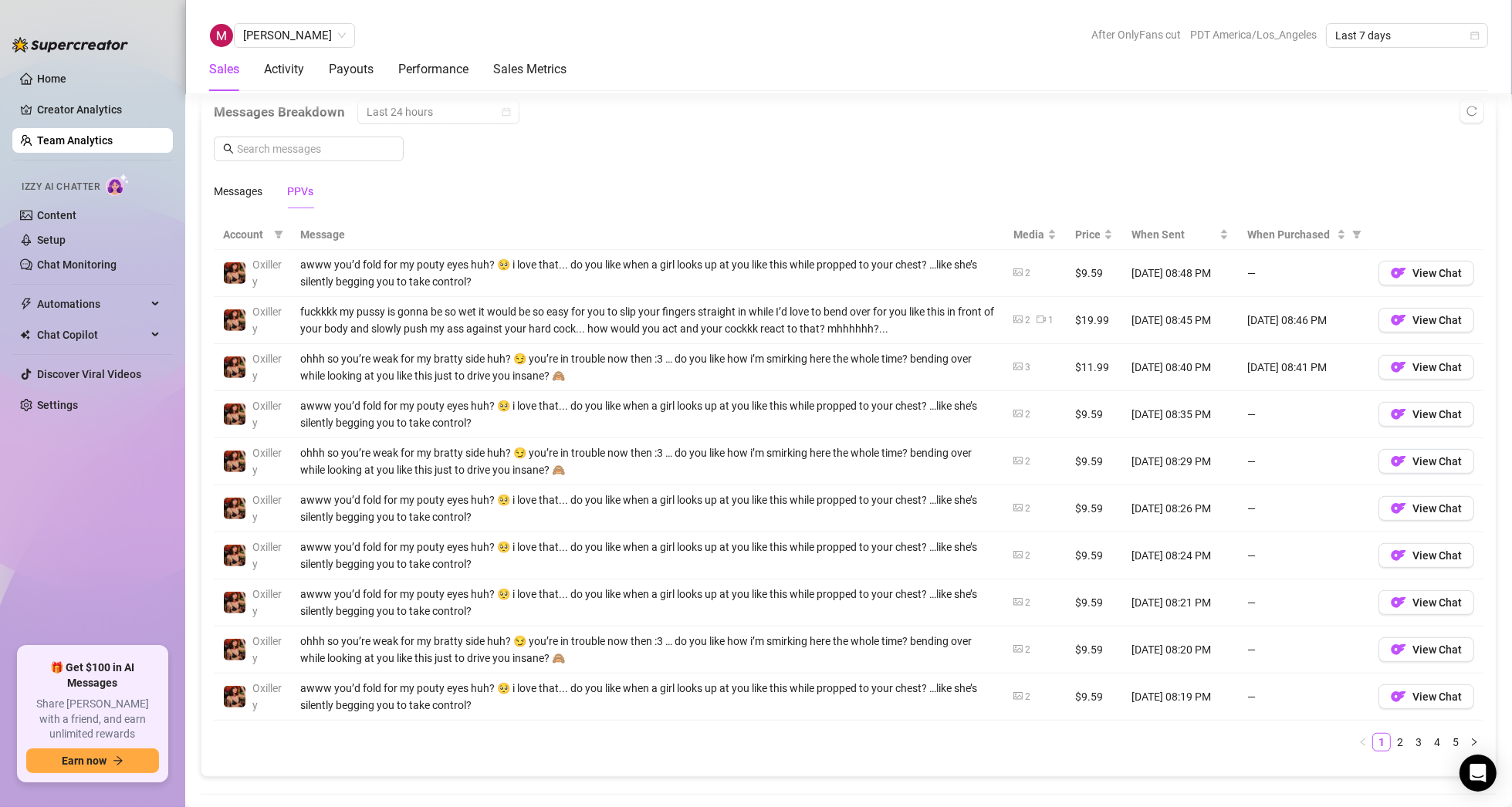
click at [1013, 503] on icon "picture" at bounding box center [1018, 508] width 9 height 9
click at [1013, 457] on icon "picture" at bounding box center [1018, 461] width 9 height 9
click at [1013, 268] on icon "picture" at bounding box center [1018, 273] width 9 height 9
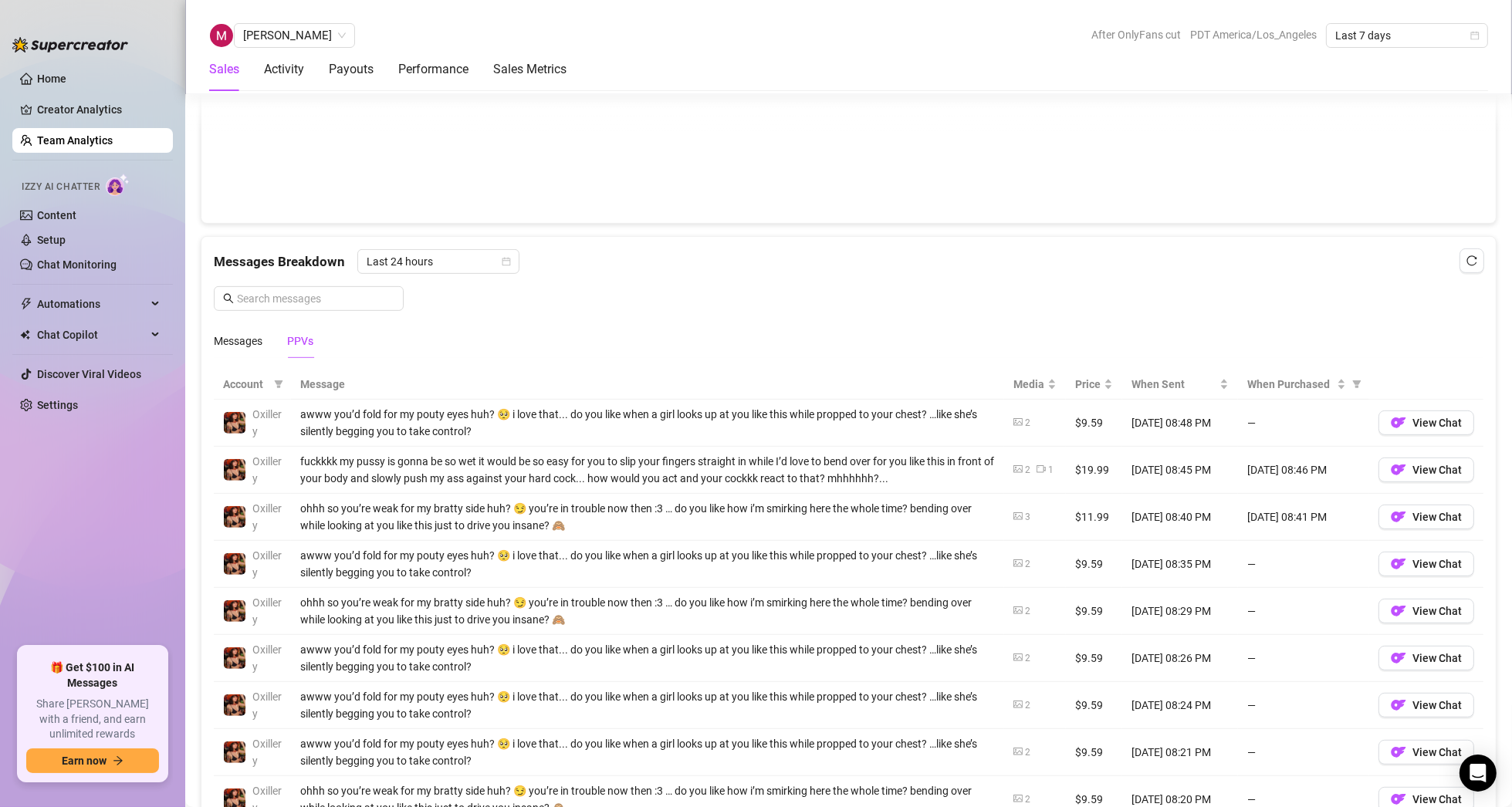
scroll to position [859, 0]
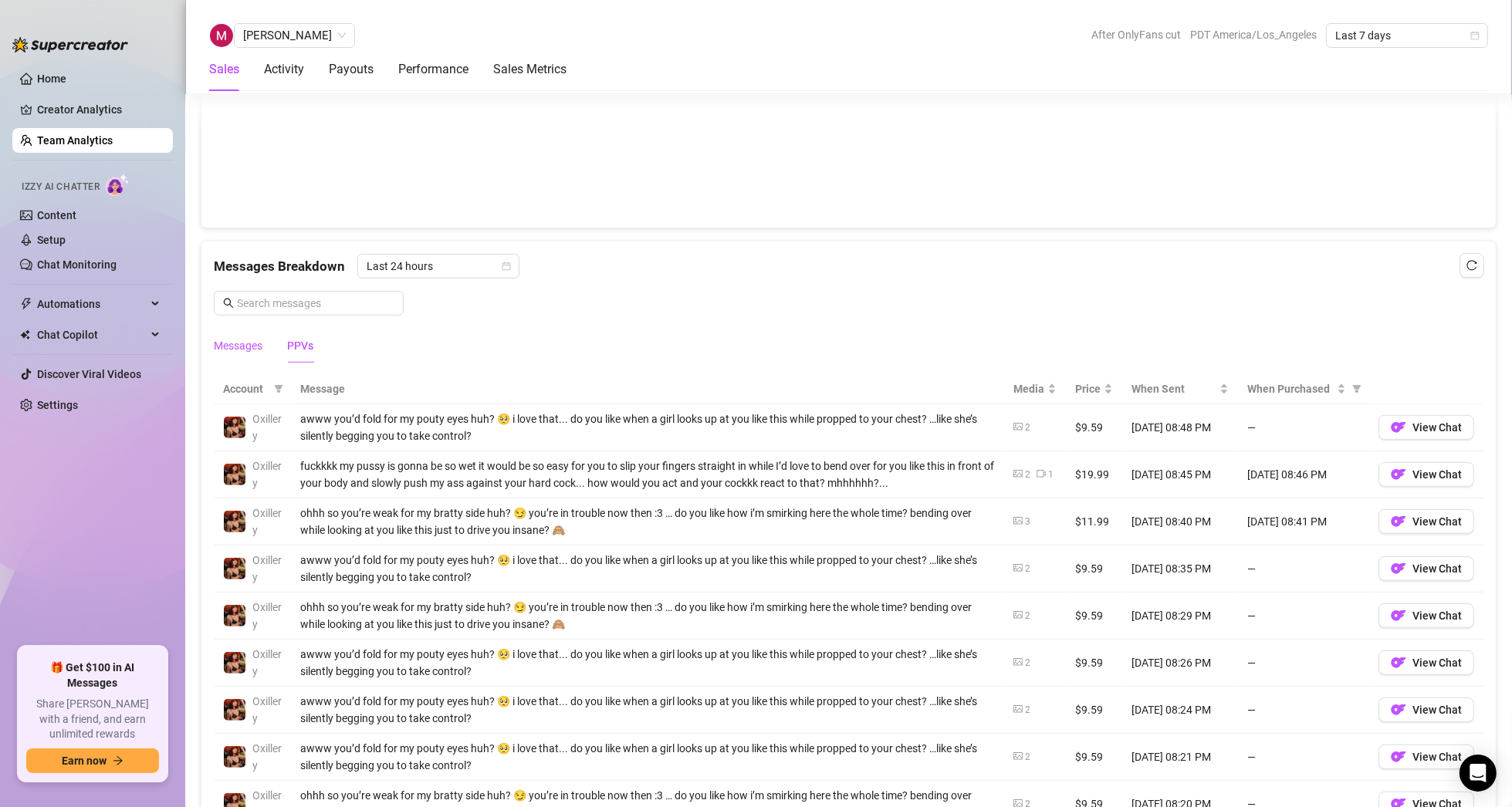
click at [227, 343] on div "Messages" at bounding box center [237, 345] width 48 height 17
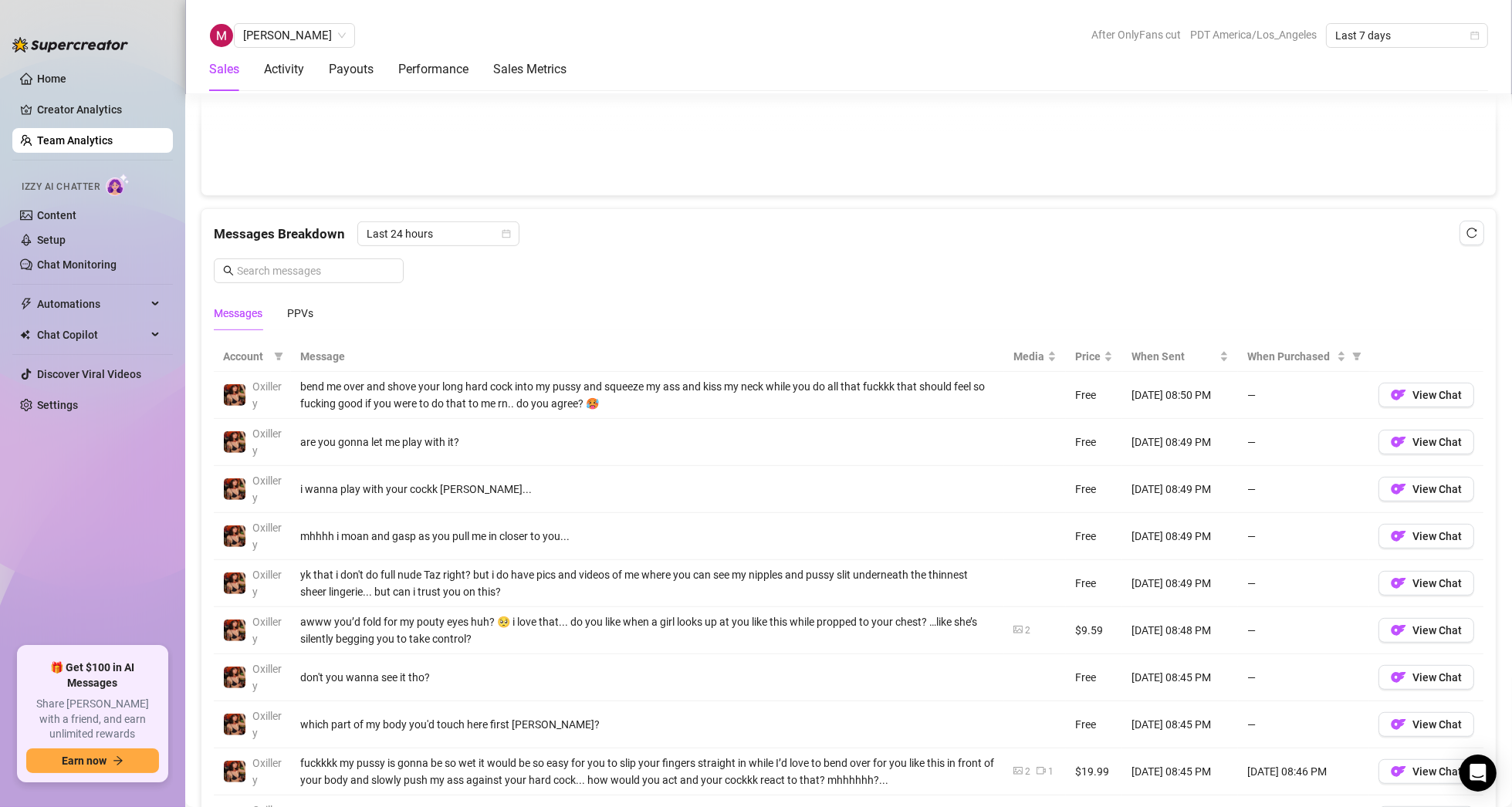
scroll to position [1013, 0]
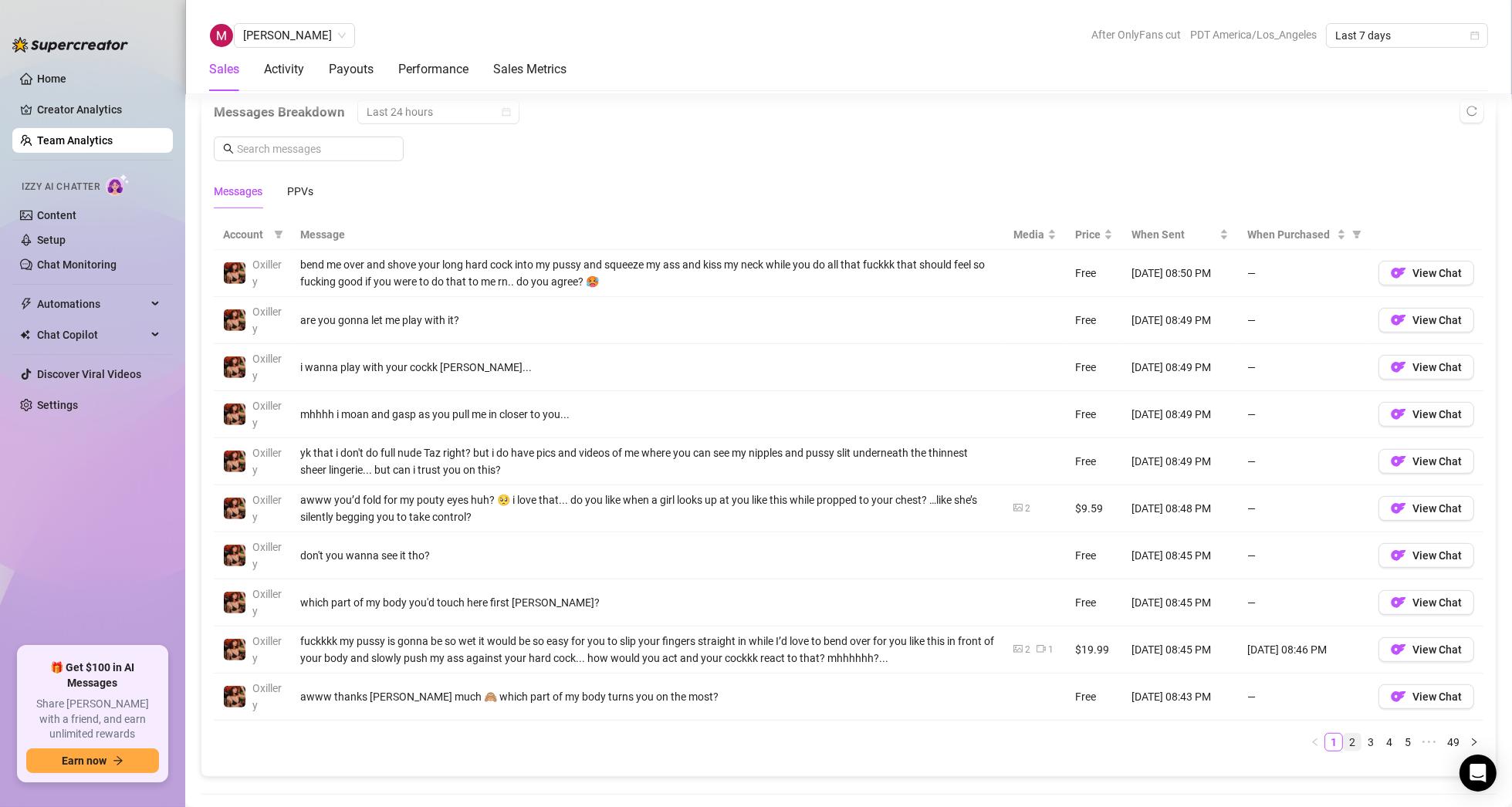
click at [1344, 736] on link "2" at bounding box center [1352, 742] width 17 height 17
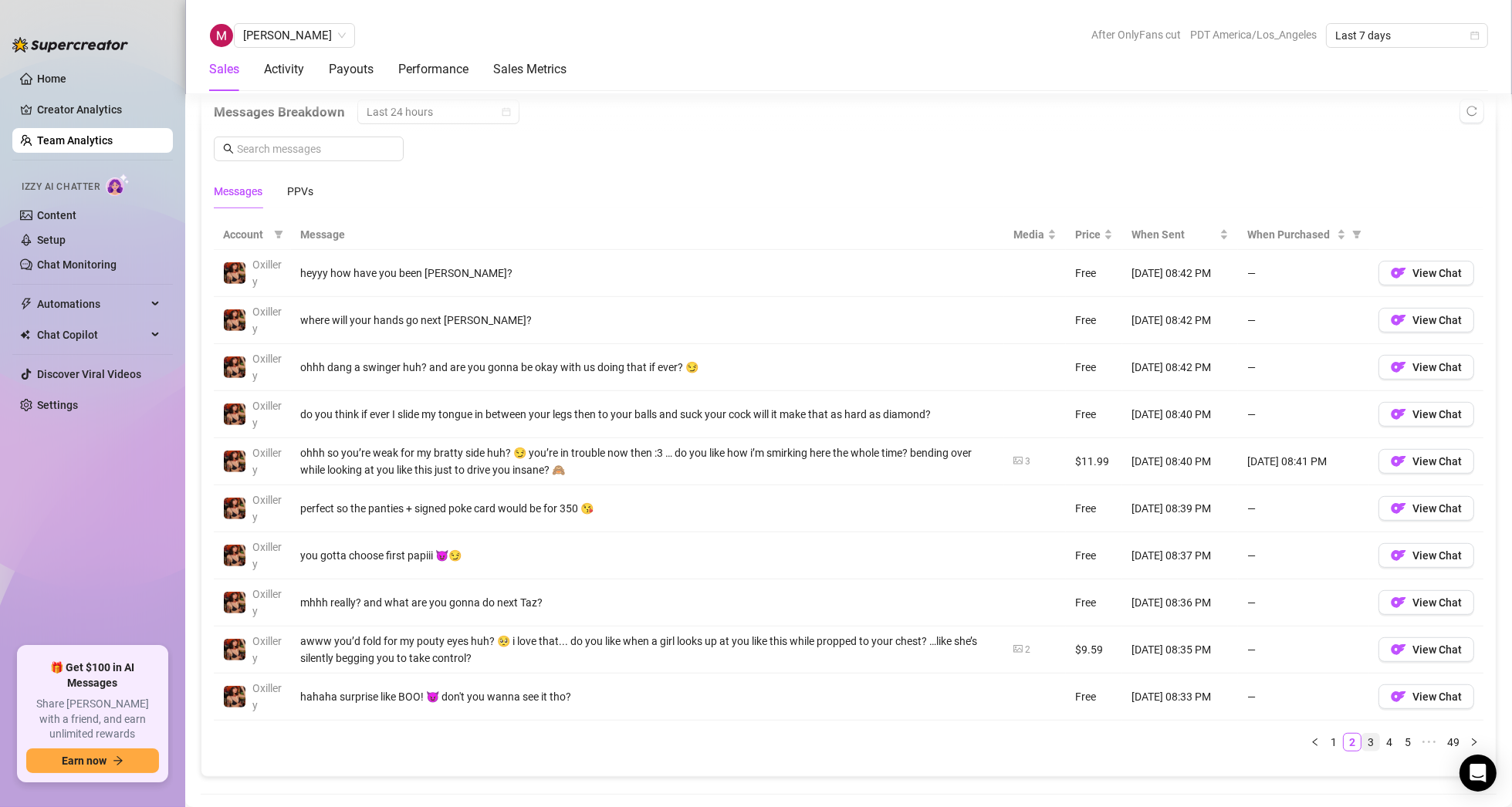
click at [1363, 736] on link "3" at bounding box center [1370, 742] width 17 height 17
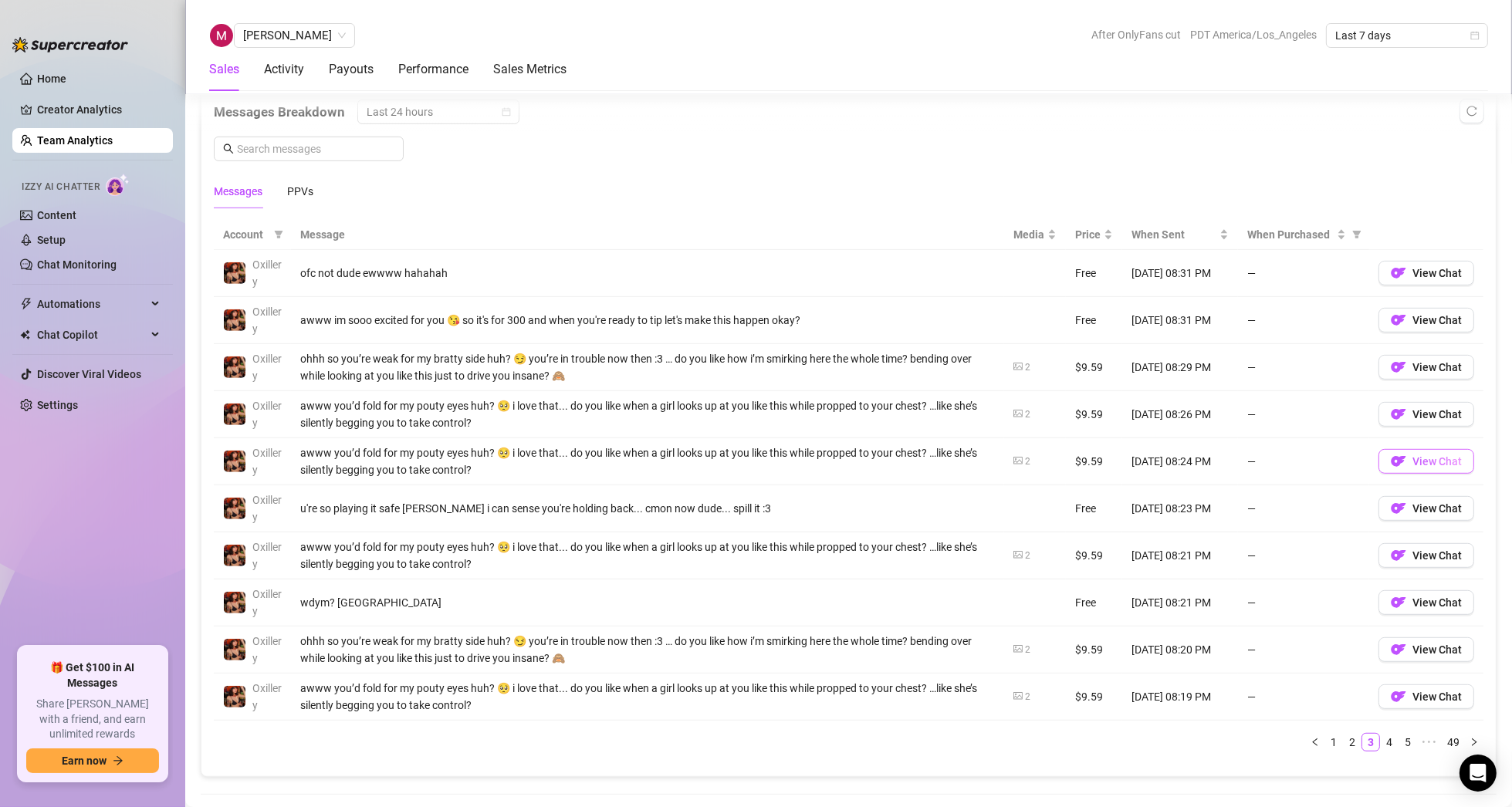
click at [1412, 462] on span "View Chat" at bounding box center [1436, 461] width 49 height 12
click at [86, 134] on link "Team Analytics" at bounding box center [75, 140] width 76 height 12
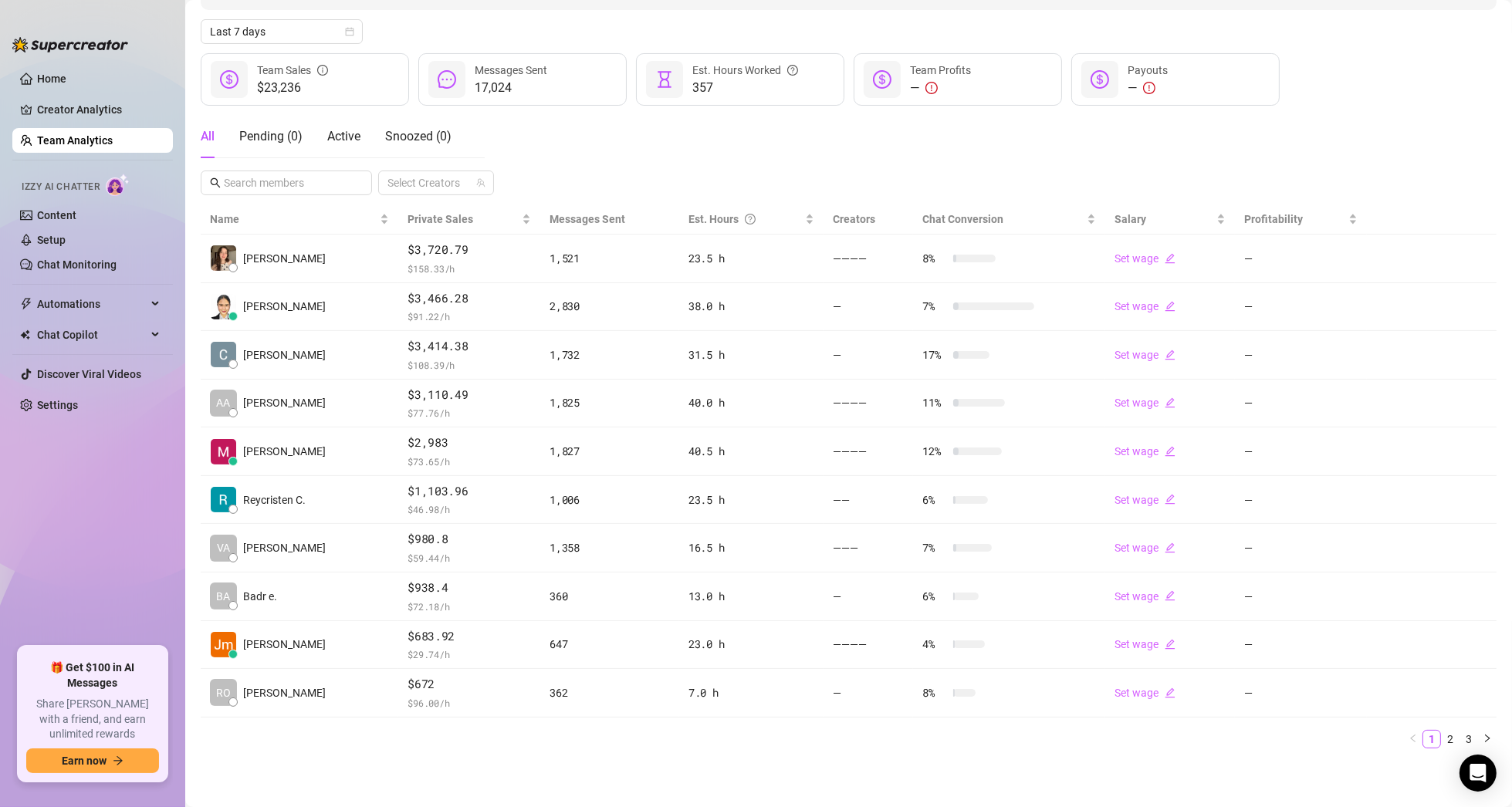
scroll to position [160, 0]
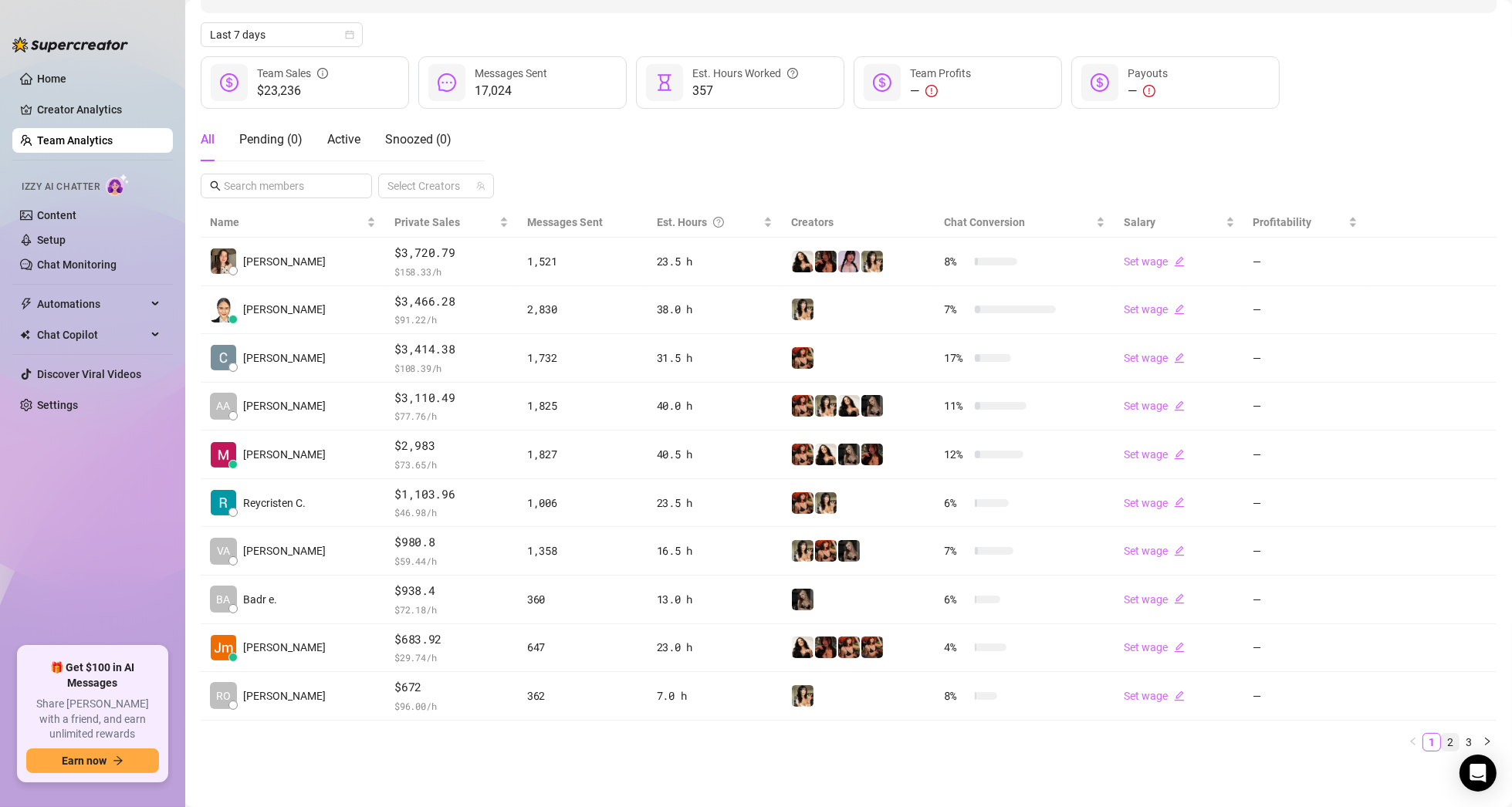
click at [1441, 740] on link "2" at bounding box center [1450, 742] width 17 height 17
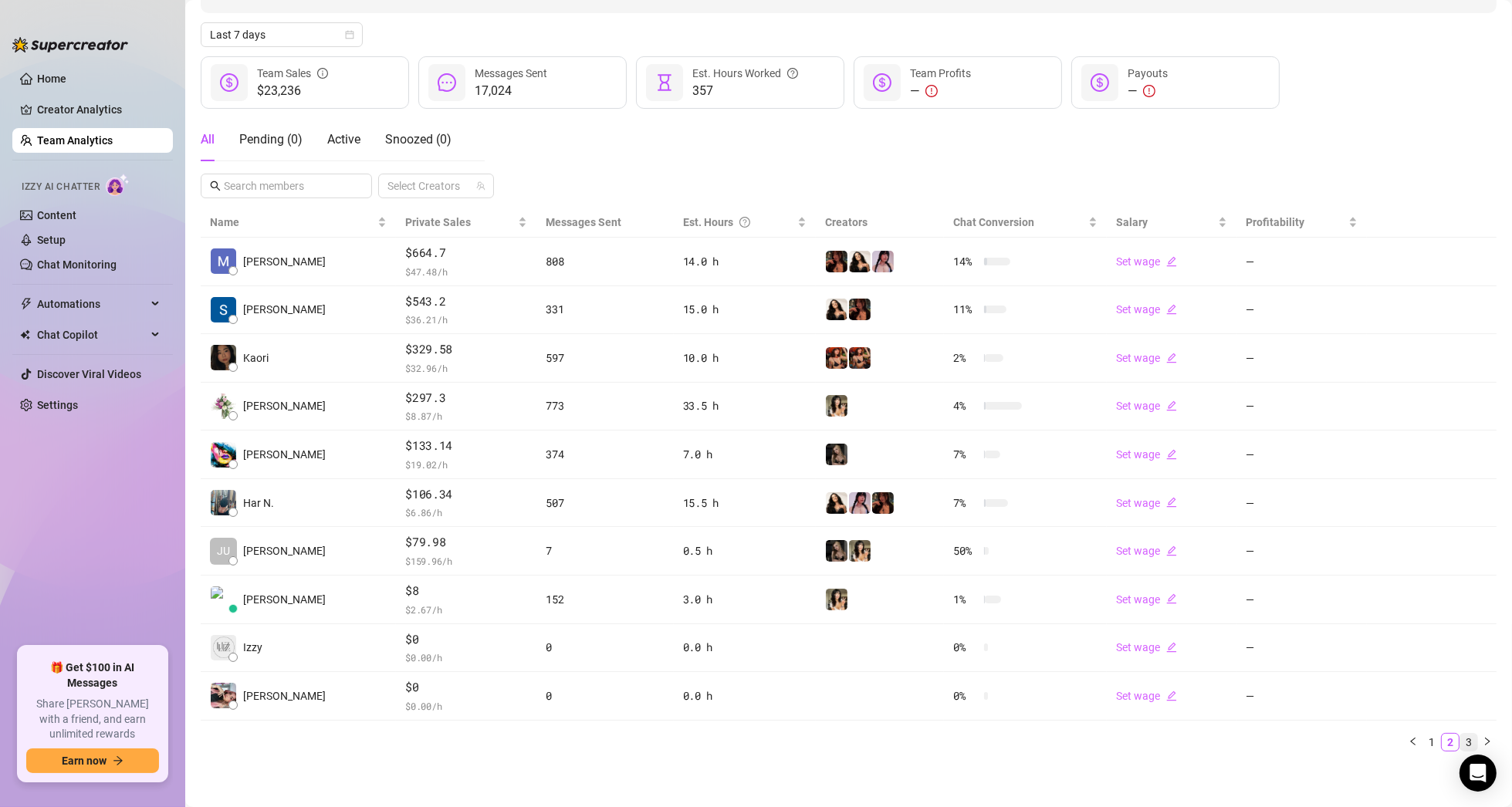
click at [1460, 737] on link "3" at bounding box center [1469, 742] width 17 height 17
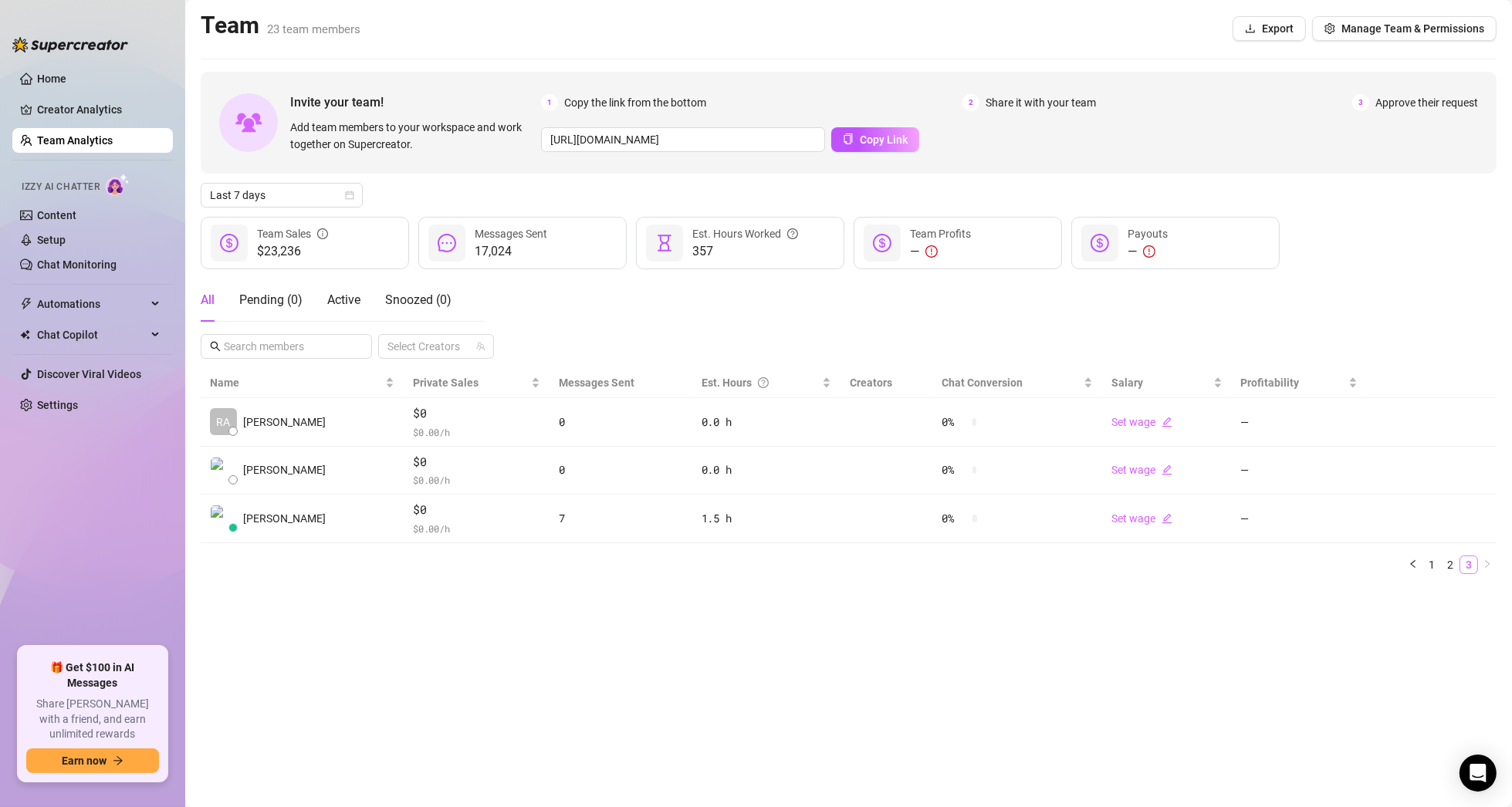
scroll to position [0, 0]
click at [1437, 737] on main "Team 23 team members Export Manage Team & Permissions Invite your team! Add tea…" at bounding box center [848, 403] width 1327 height 807
click at [1450, 569] on link "2" at bounding box center [1450, 564] width 17 height 17
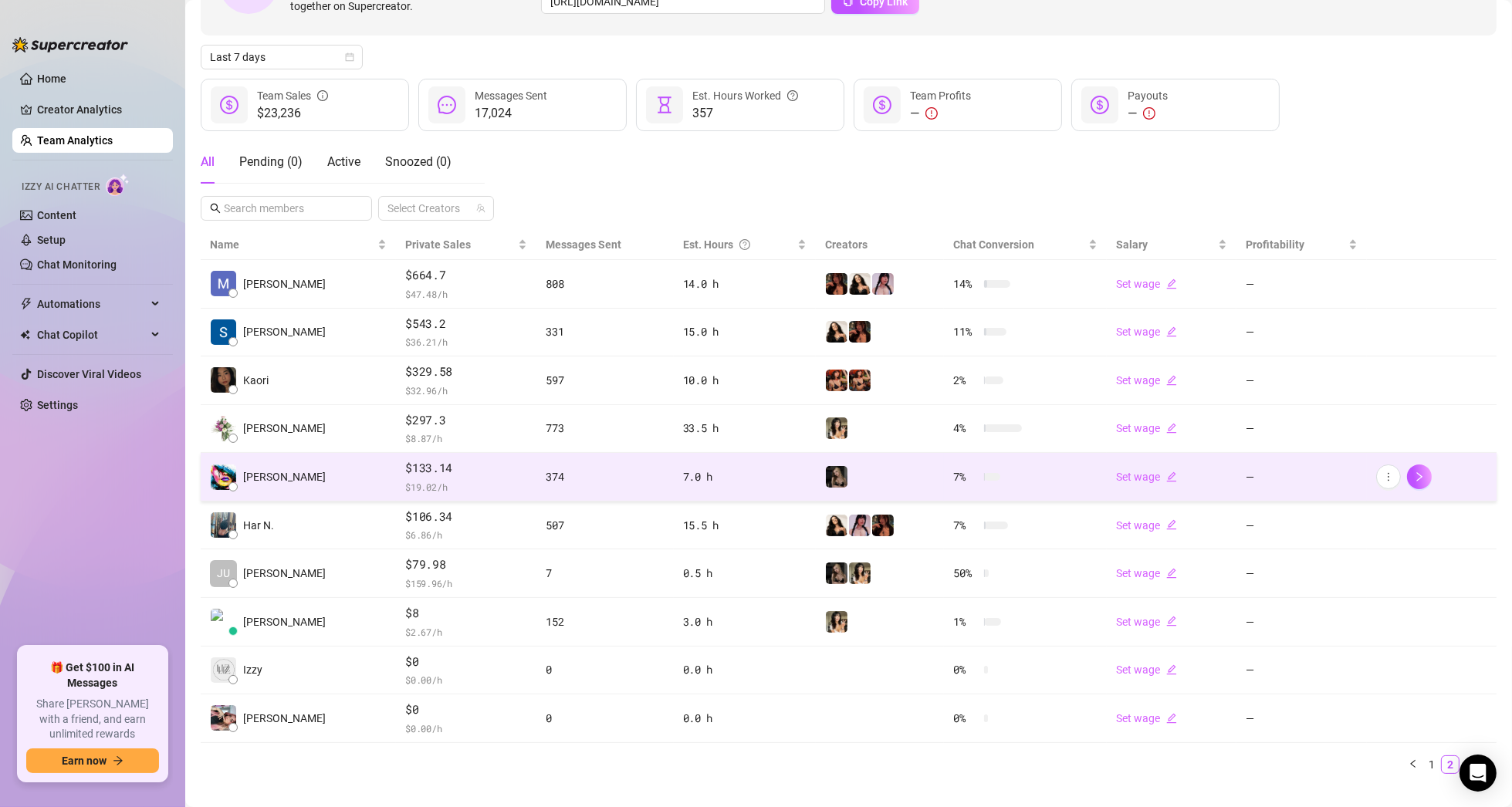
scroll to position [160, 0]
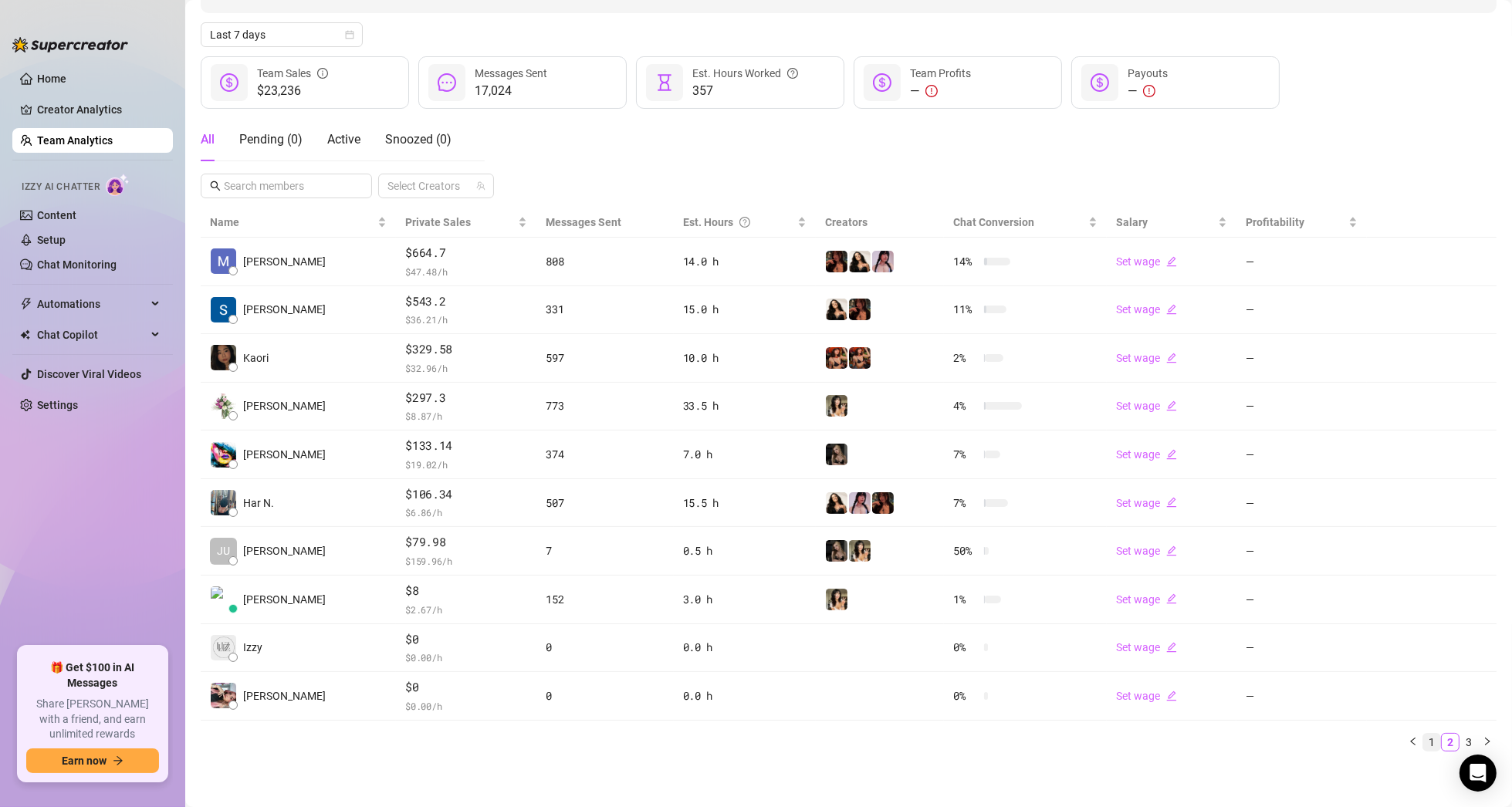
click at [1423, 737] on link "1" at bounding box center [1432, 742] width 17 height 17
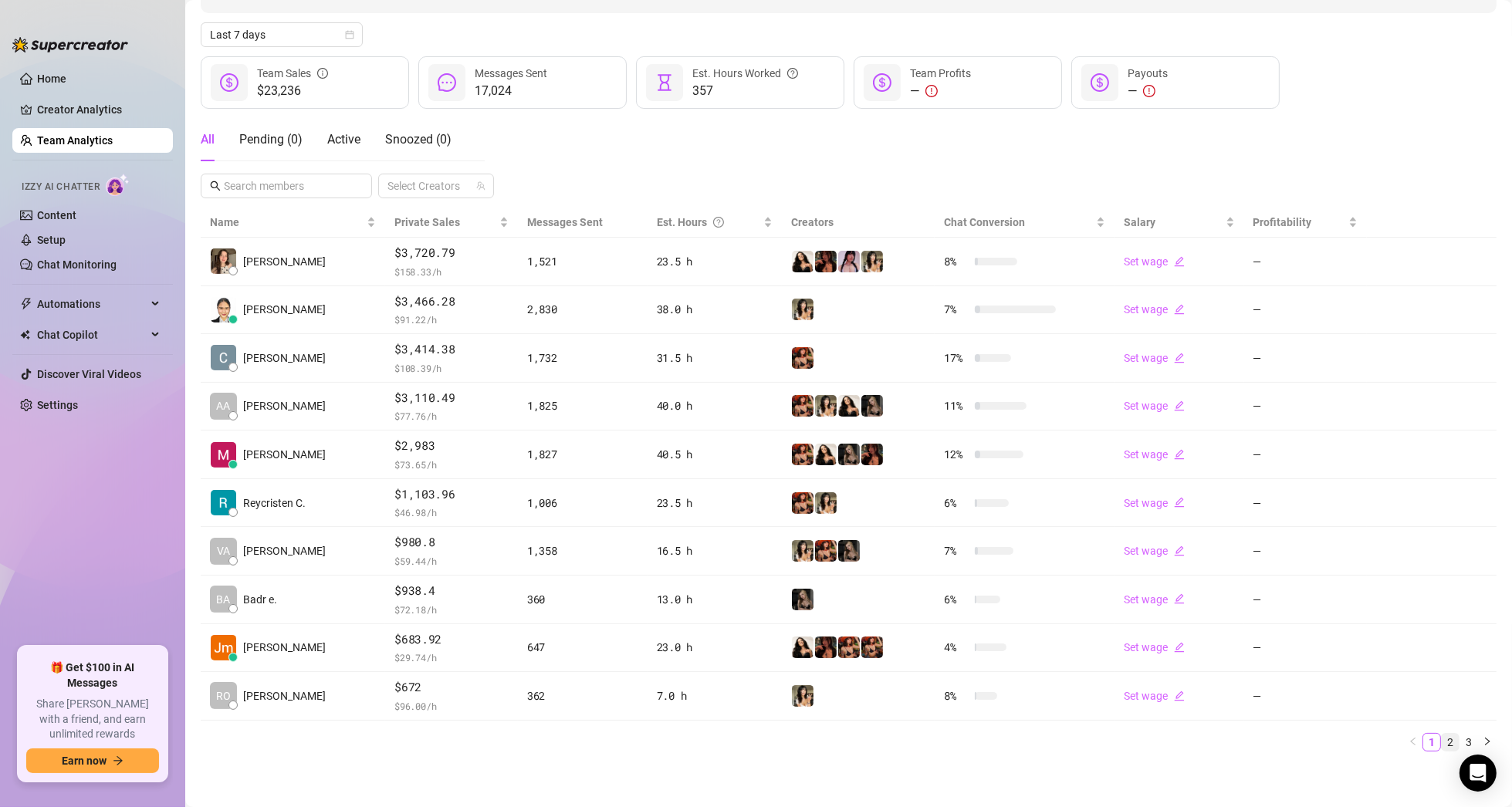
click at [1441, 739] on link "2" at bounding box center [1450, 742] width 17 height 17
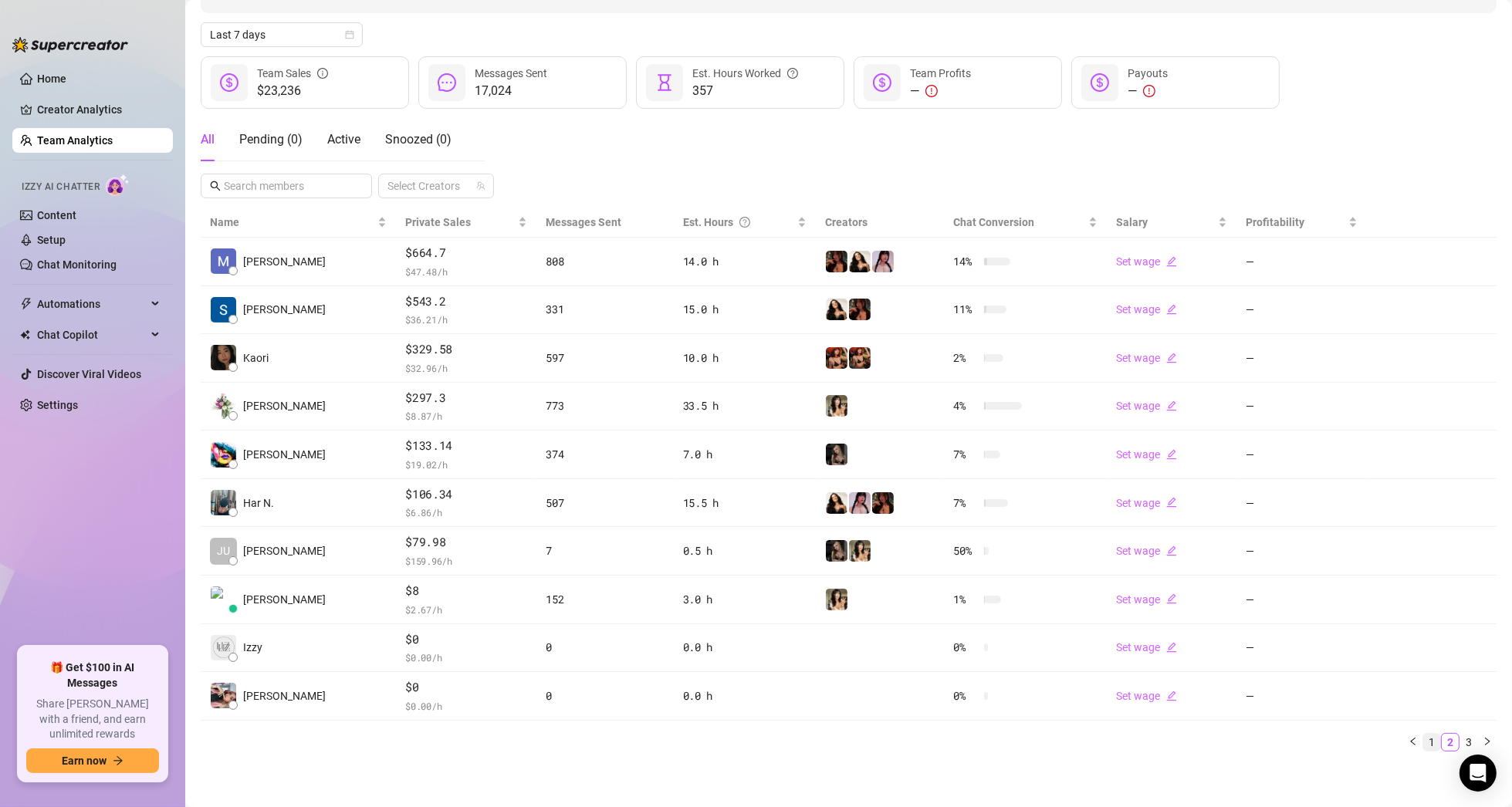
click at [1423, 739] on link "1" at bounding box center [1432, 742] width 17 height 17
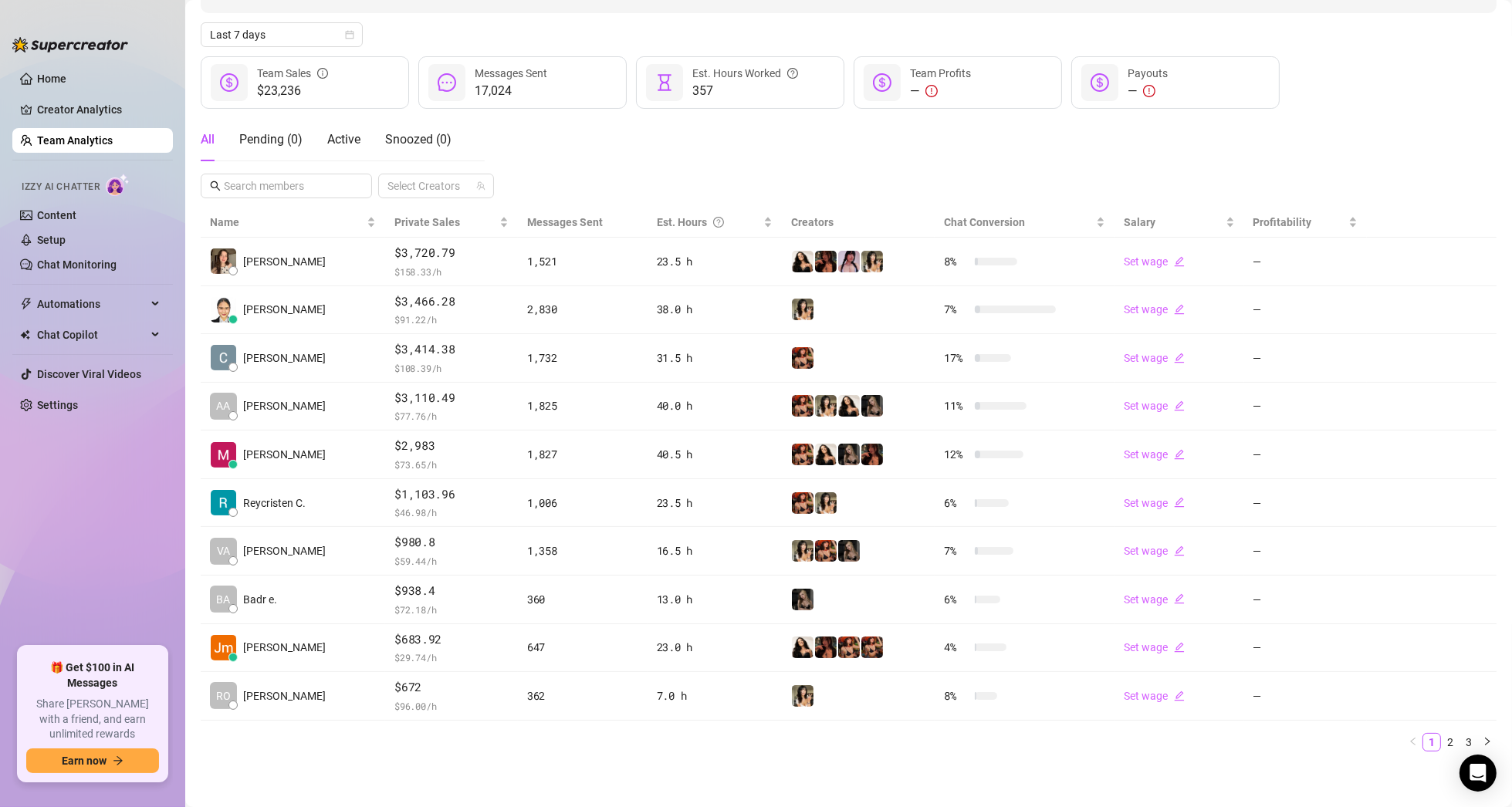
click at [643, 154] on div "All Pending ( 0 ) Active Snoozed ( 0 ) Select Creators" at bounding box center [848, 158] width 1296 height 80
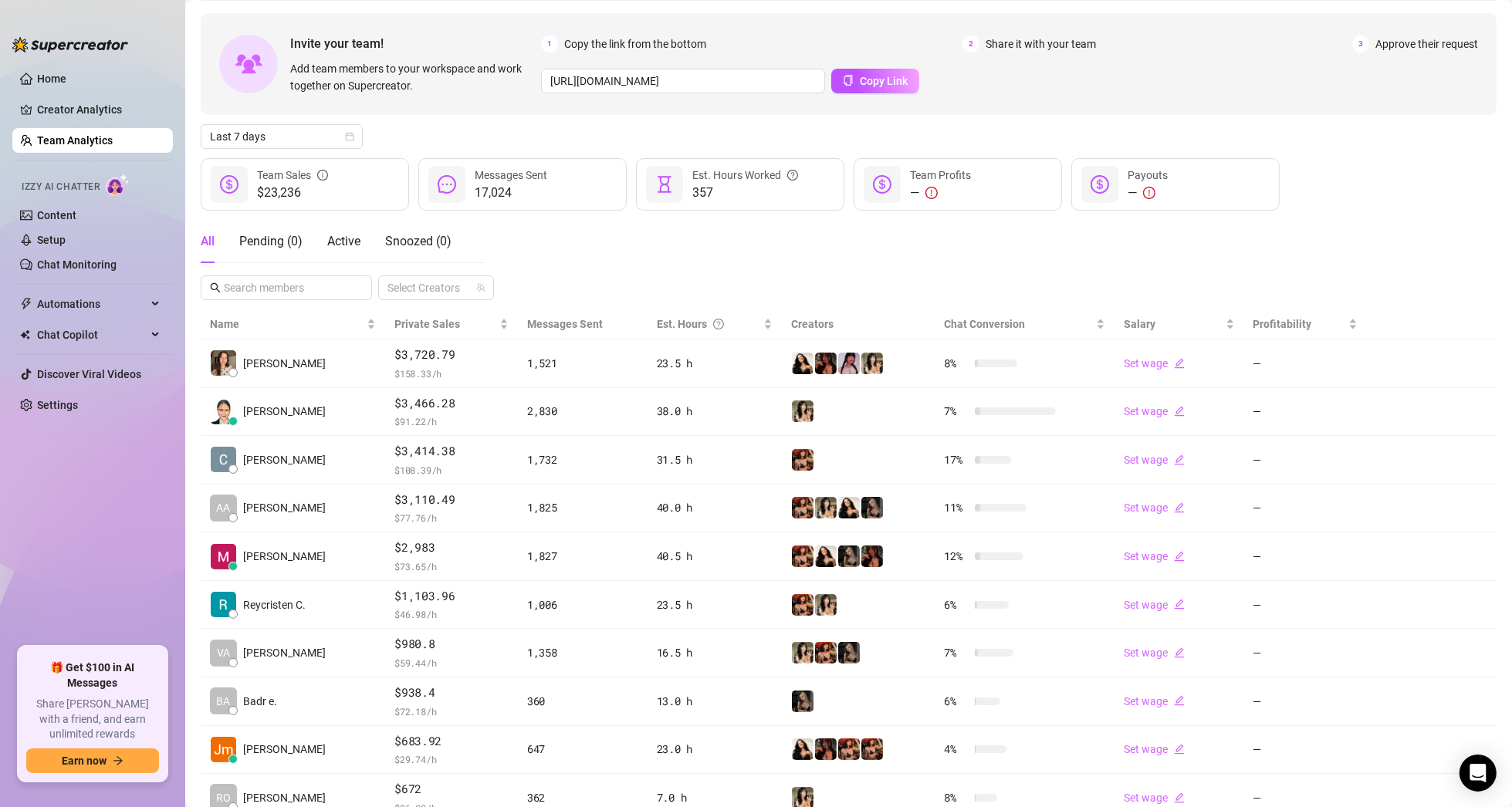
scroll to position [7, 0]
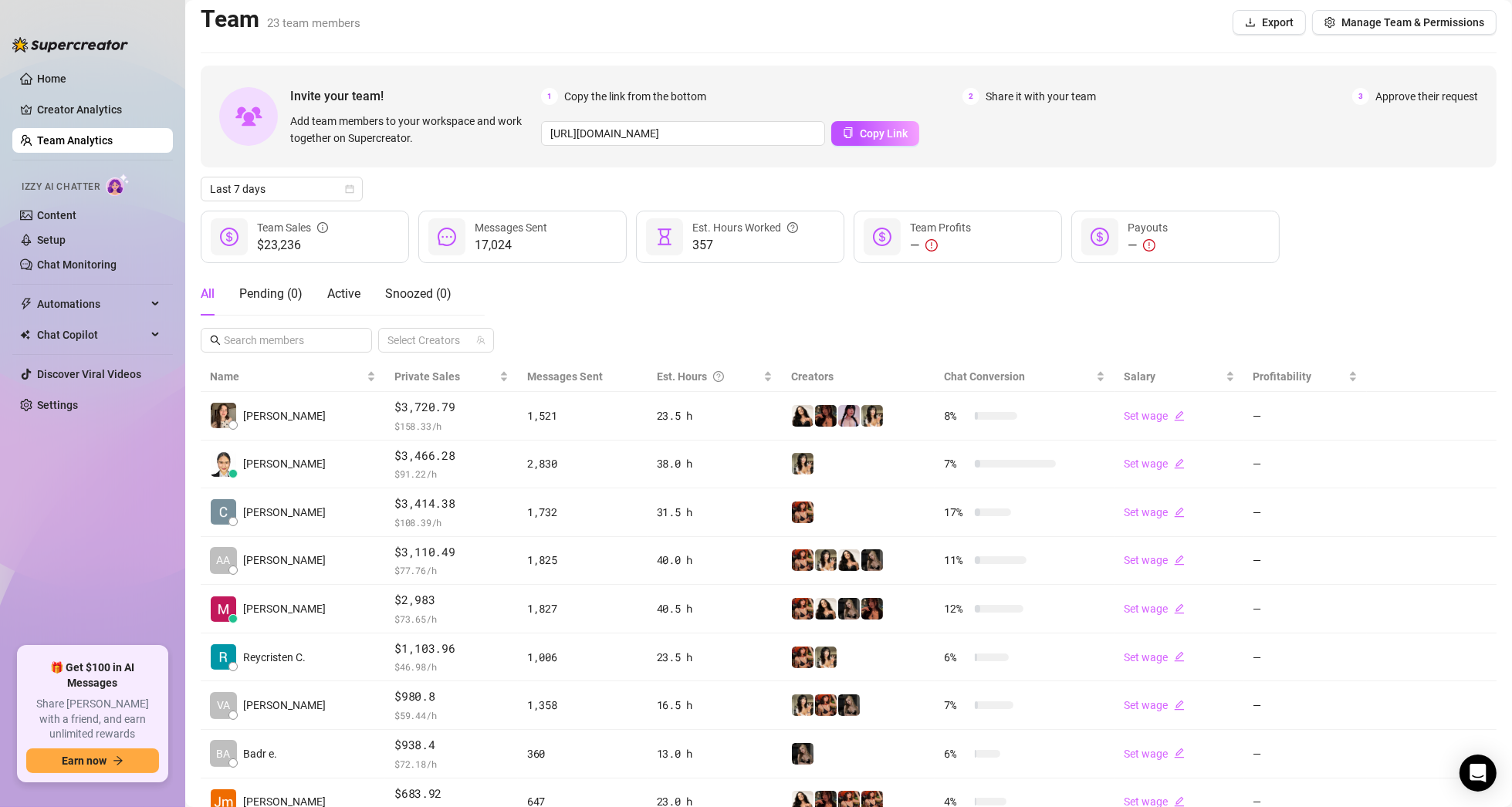
click at [498, 160] on div "Invite your team! Add team members to your workspace and work together on Super…" at bounding box center [848, 116] width 1296 height 102
click at [100, 139] on link "Team Analytics" at bounding box center [75, 140] width 76 height 12
click at [75, 104] on link "Creator Analytics" at bounding box center [98, 109] width 124 height 25
